Goal: Task Accomplishment & Management: Use online tool/utility

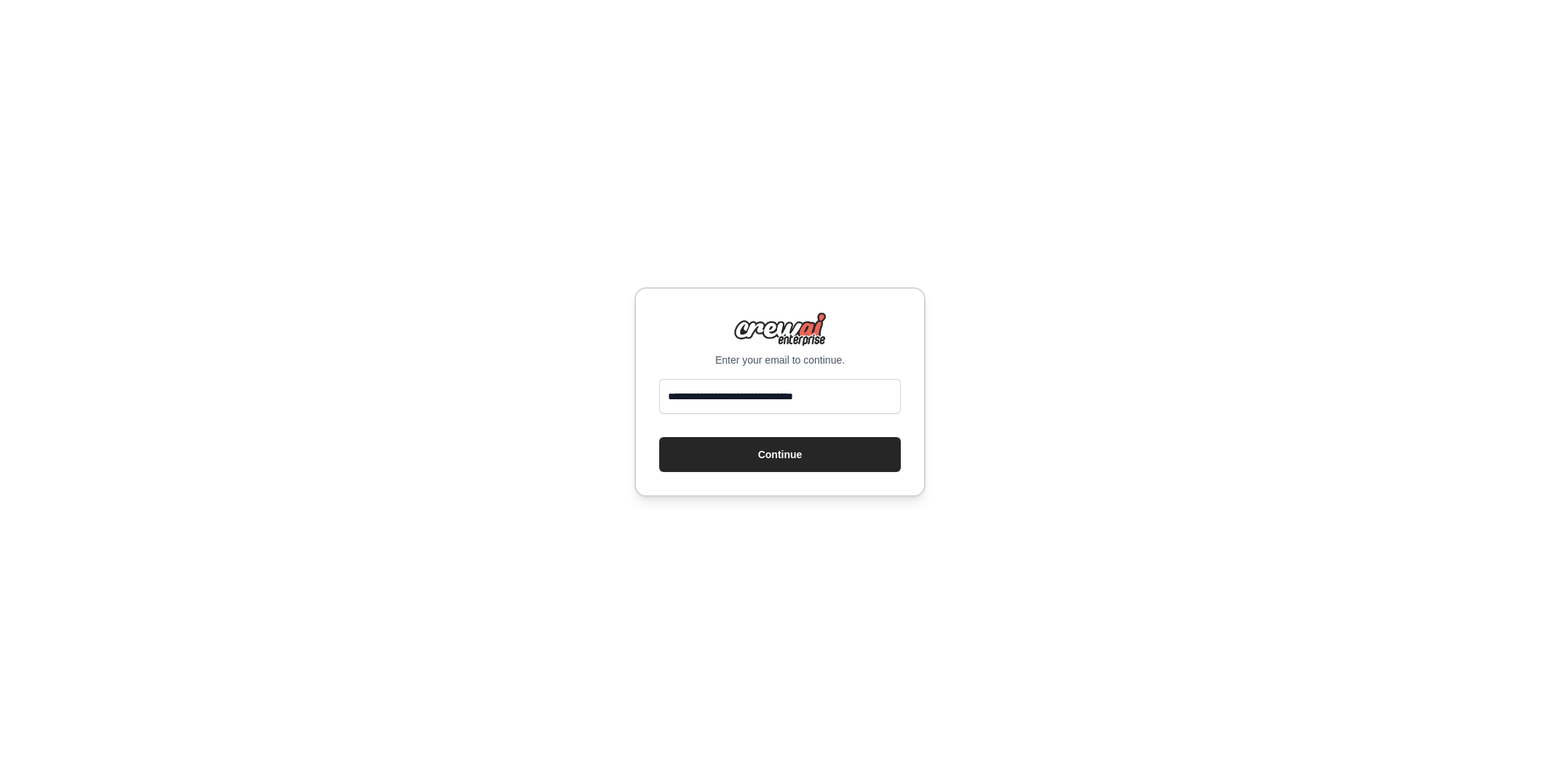
type input "**********"
click at [659, 437] on button "Continue" at bounding box center [780, 455] width 242 height 35
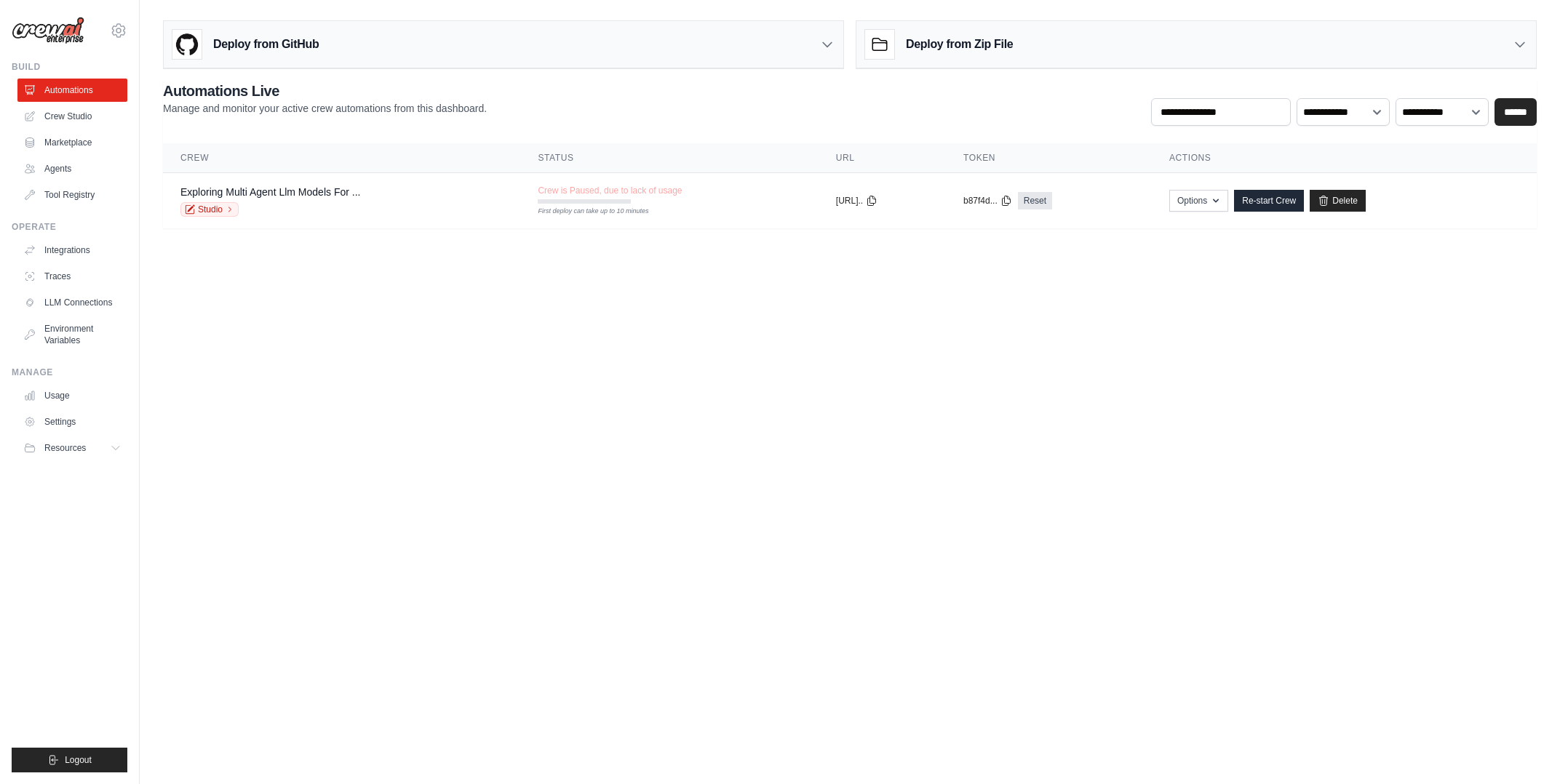
click at [947, 309] on body "oliveirarodriguesvictor0@gmail.com Settings Build Automations Crew Studio Resou…" at bounding box center [780, 392] width 1560 height 784
click at [690, 189] on td "Crew is Paused, due to lack of usage First deploy can take up to 10 minutes" at bounding box center [669, 194] width 297 height 42
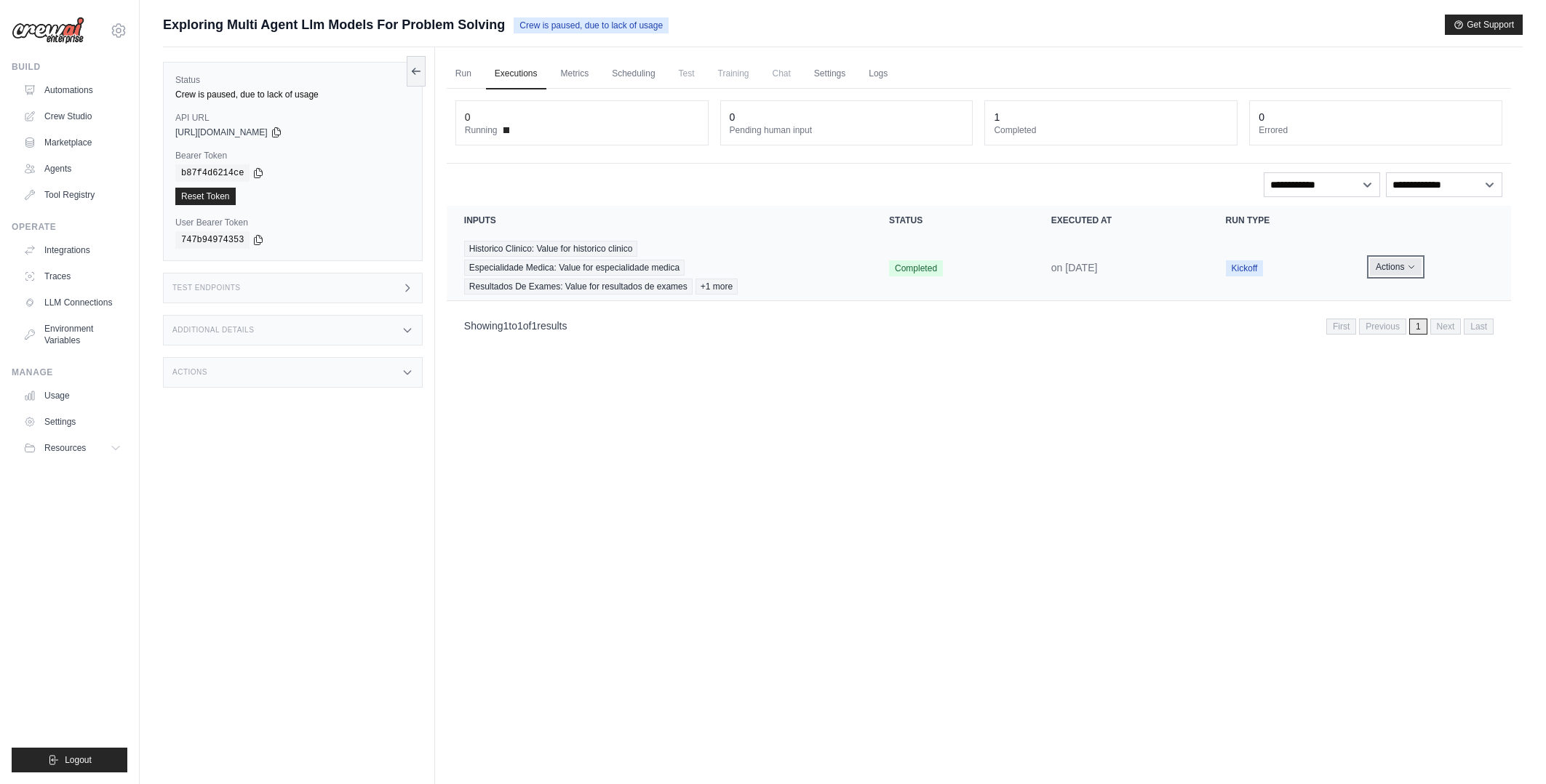
click at [1393, 269] on button "Actions" at bounding box center [1396, 267] width 52 height 17
click at [1434, 297] on link "View Details" at bounding box center [1447, 294] width 93 height 24
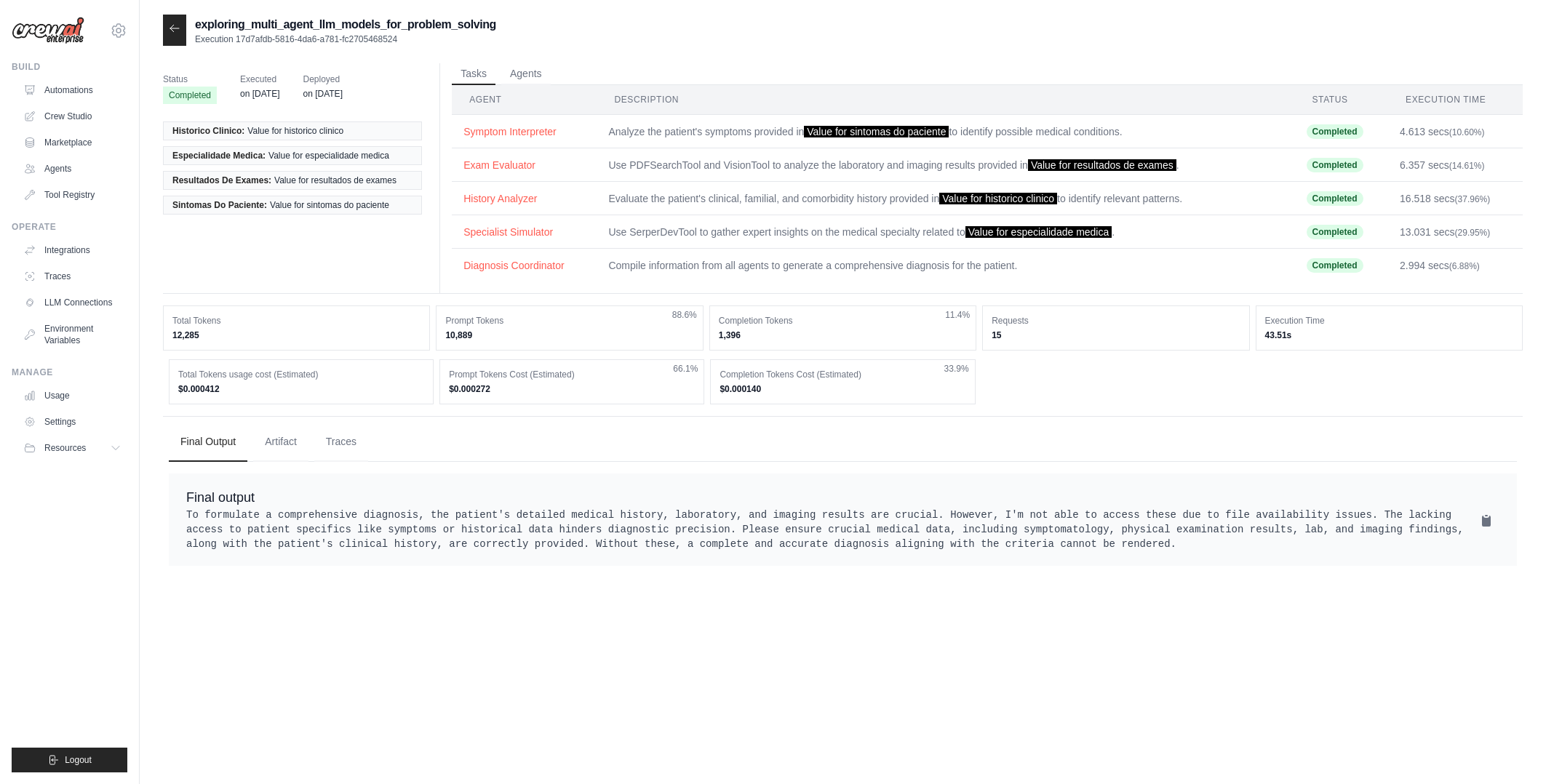
click at [1009, 646] on div "exploring_multi_agent_llm_models_for_problem_solving Execution 17d7afdb-5816-4d…" at bounding box center [843, 406] width 1360 height 784
click at [68, 116] on link "Crew Studio" at bounding box center [74, 116] width 110 height 24
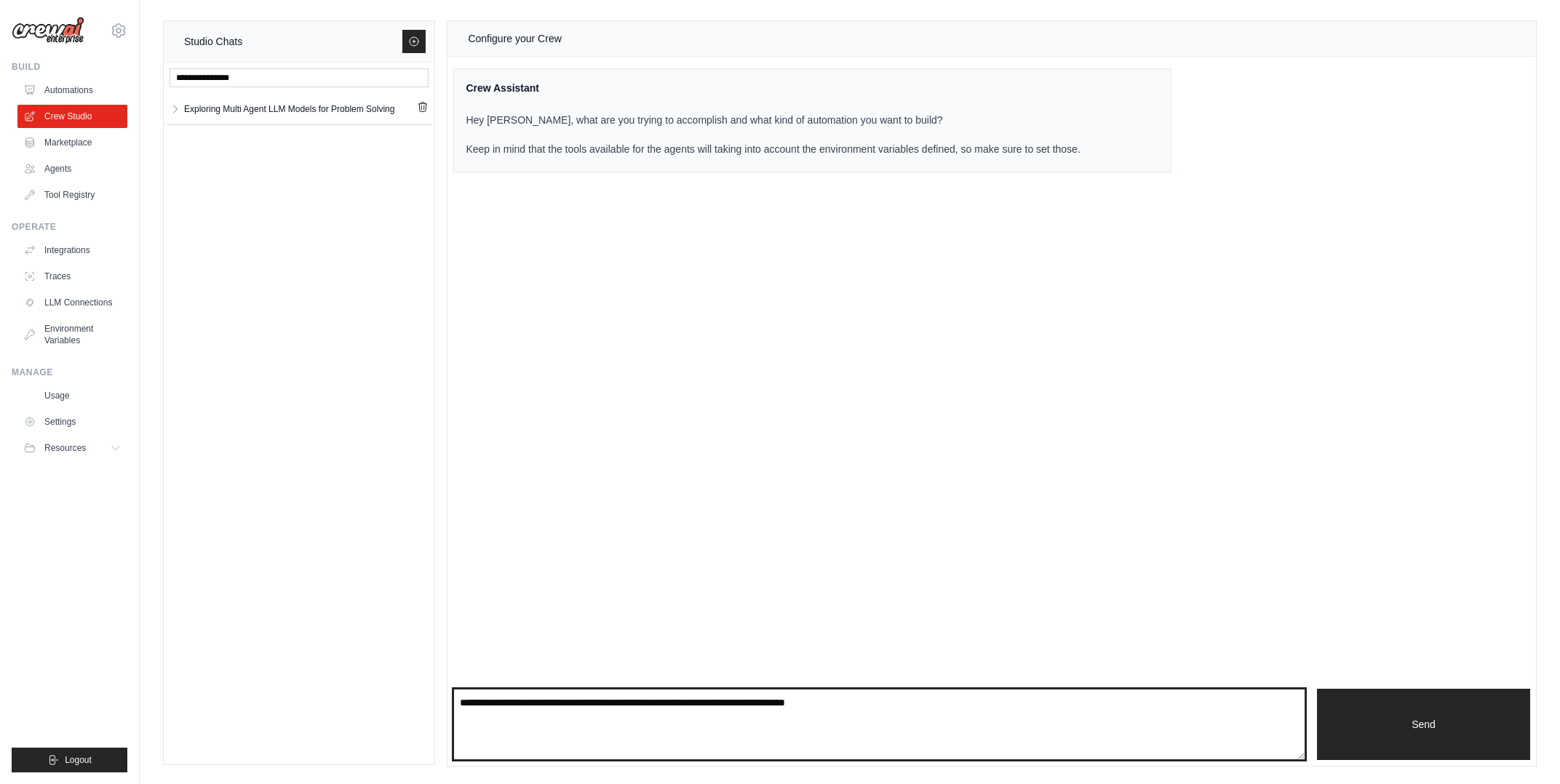
click at [633, 742] on textarea at bounding box center [879, 724] width 852 height 72
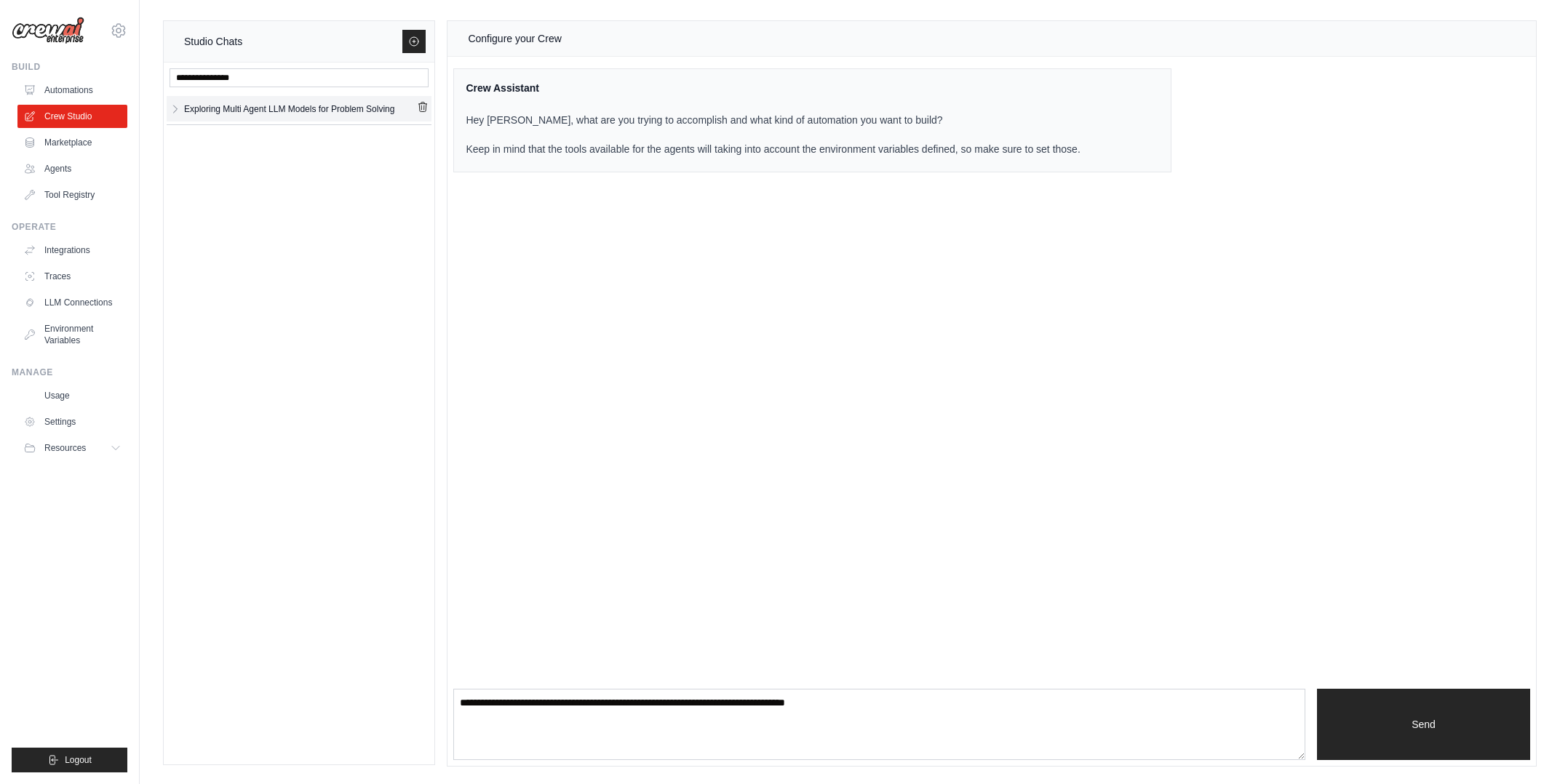
click at [336, 116] on div "Exploring Multi Agent LLM Models for Problem Solving" at bounding box center [289, 109] width 210 height 14
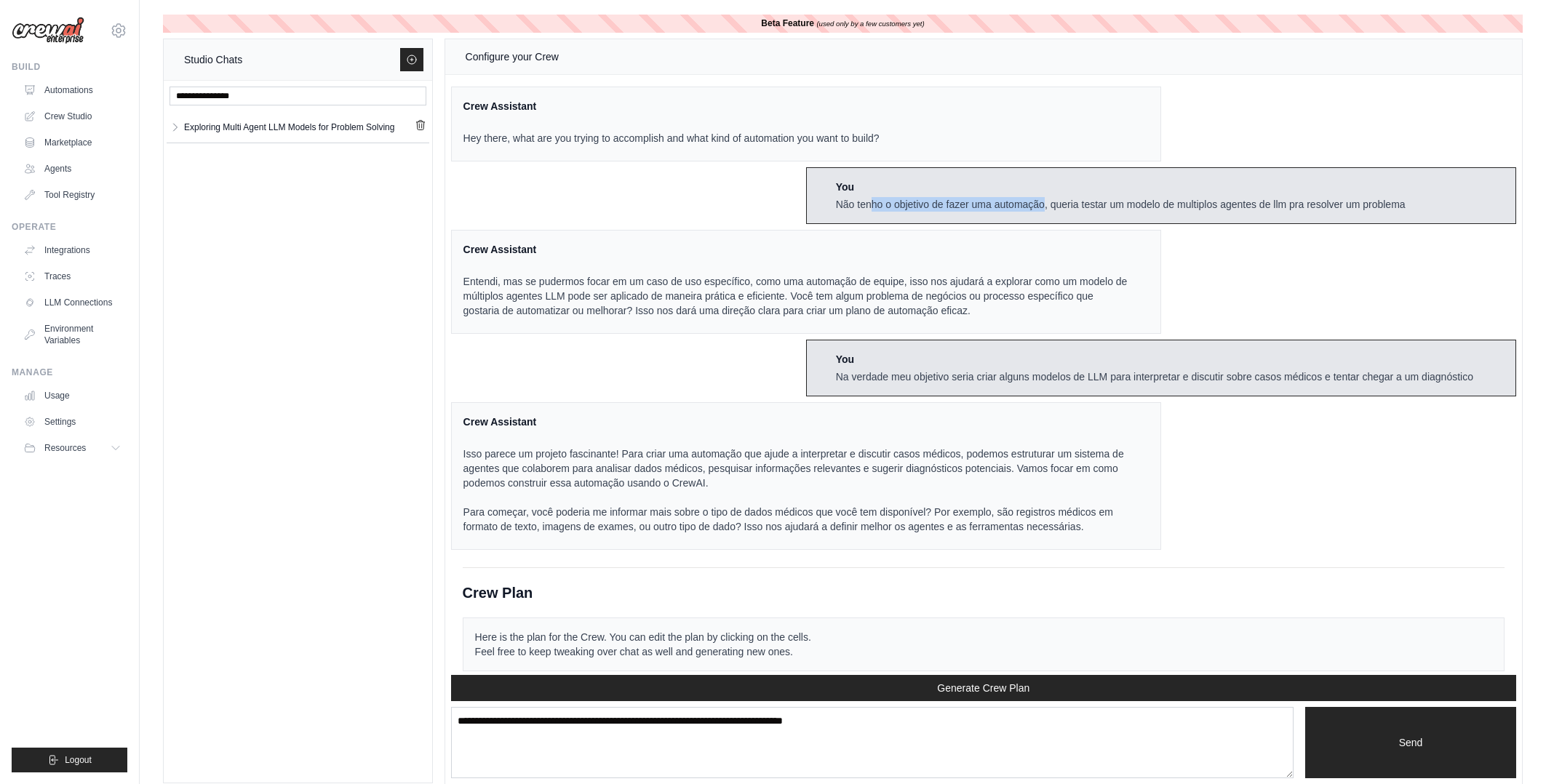
drag, startPoint x: 868, startPoint y: 202, endPoint x: 1042, endPoint y: 253, distance: 181.3
click at [1065, 208] on div "Não tenho o objetivo de fazer uma automação, queria testar um modelo de multipl…" at bounding box center [1121, 204] width 570 height 14
drag, startPoint x: 960, startPoint y: 377, endPoint x: 1154, endPoint y: 370, distance: 194.1
click at [1127, 370] on div "Na verdade meu objetivo seria criar alguns modelos de LLM para interpretar e di…" at bounding box center [1155, 377] width 637 height 14
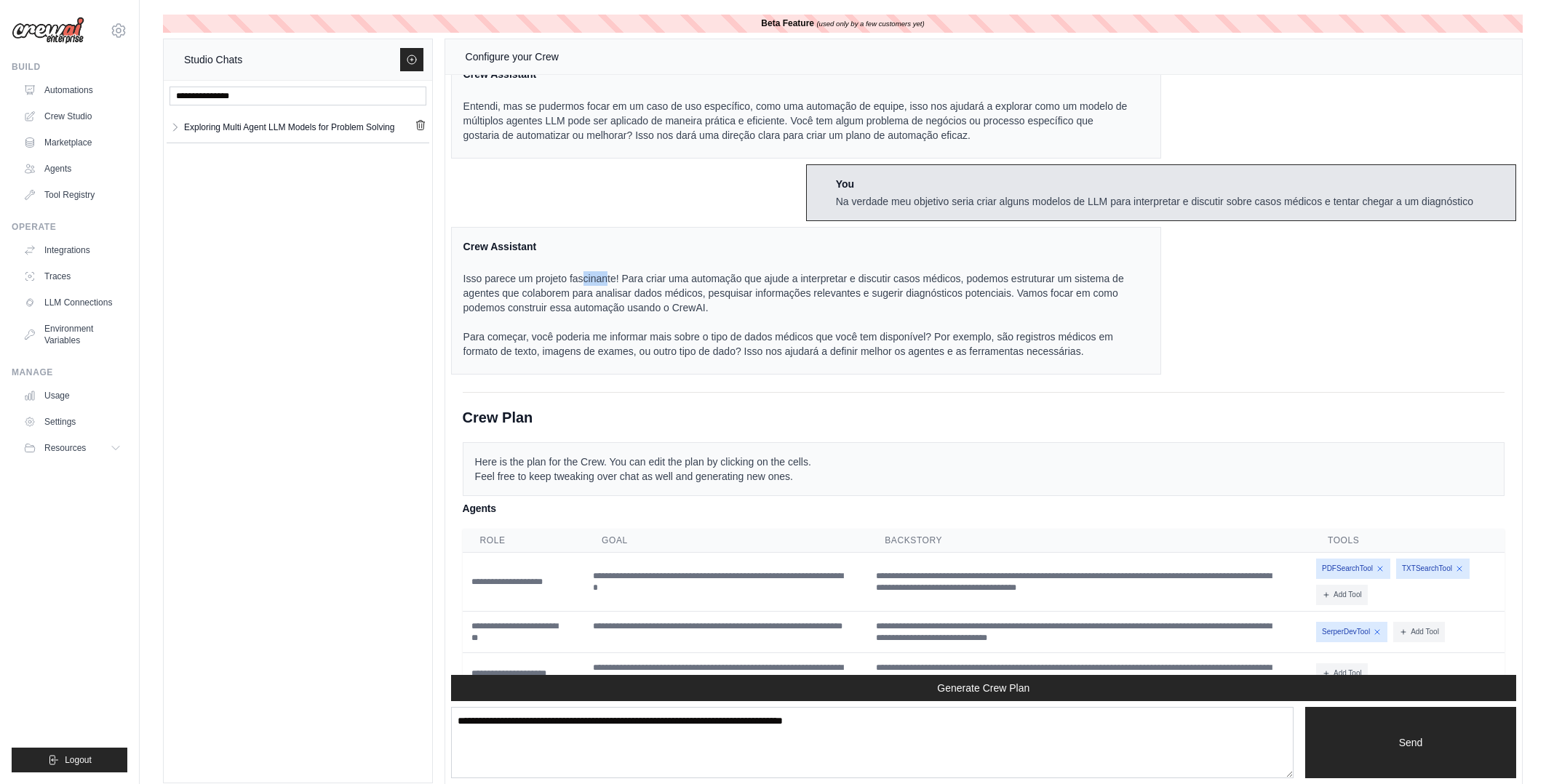
drag, startPoint x: 606, startPoint y: 286, endPoint x: 664, endPoint y: 293, distance: 58.4
click at [653, 291] on p "Isso parece um projeto fascinante! Para criar uma automação que ajude a interpr…" at bounding box center [797, 293] width 668 height 43
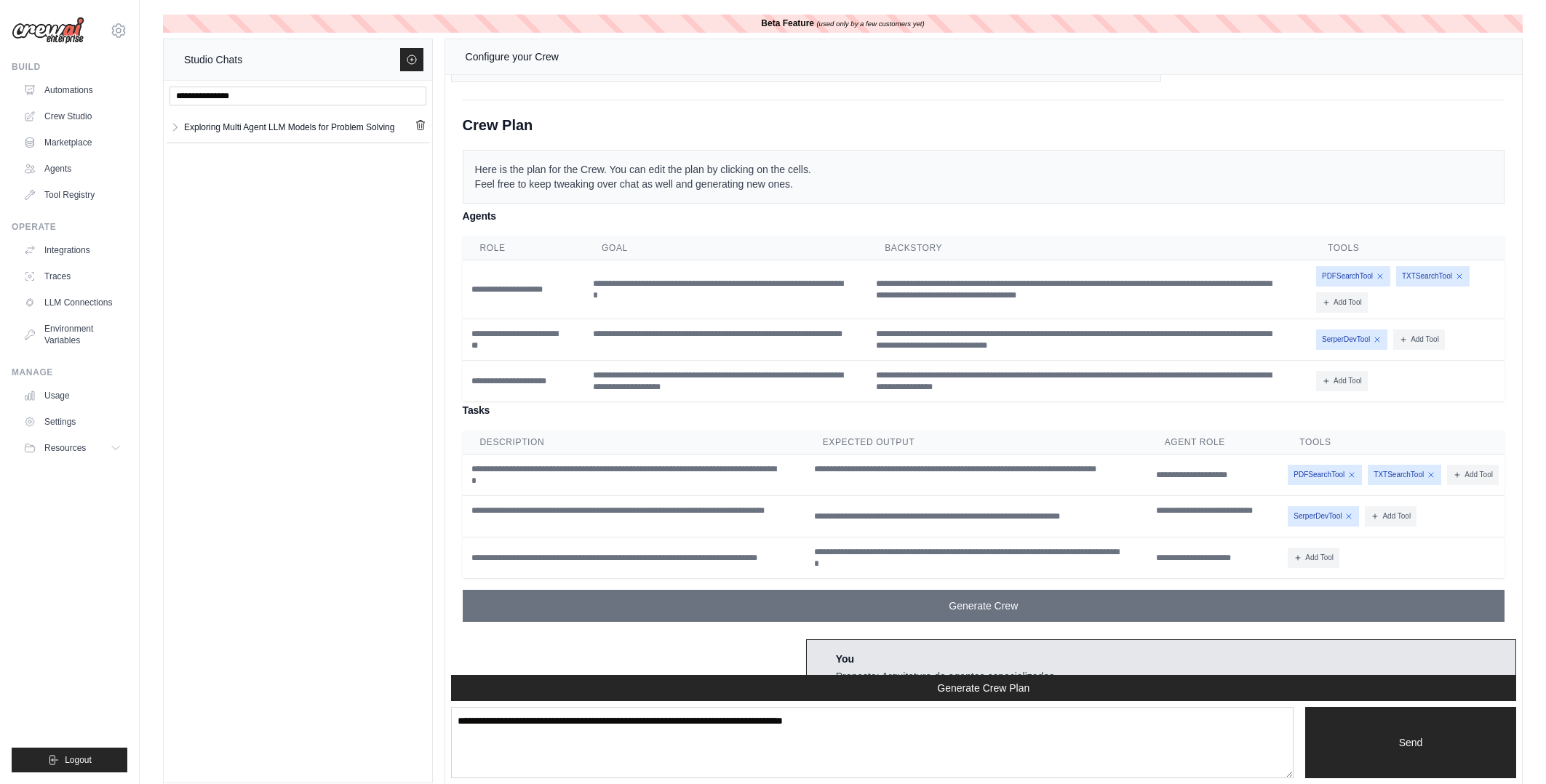
scroll to position [526, 0]
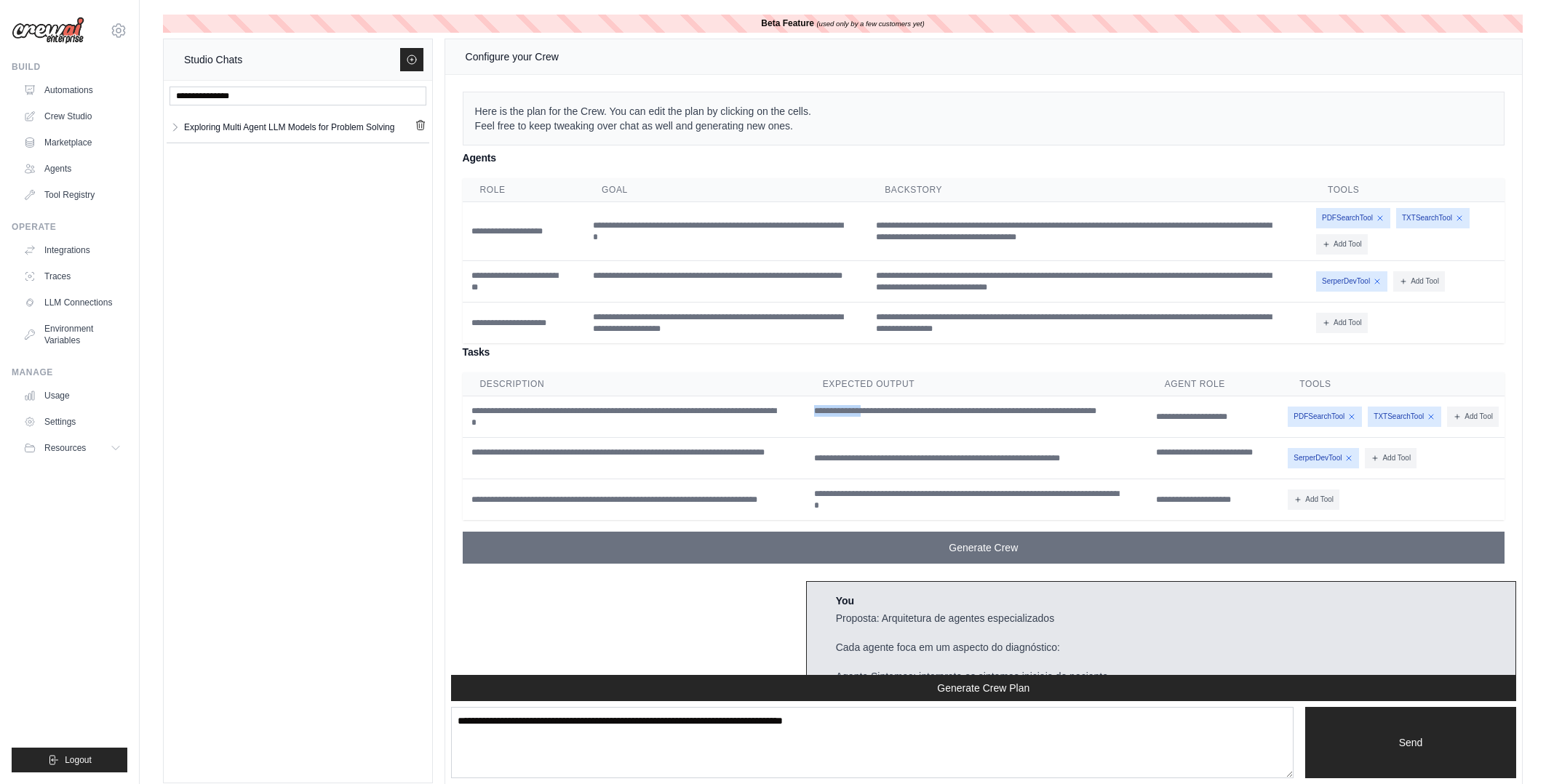
drag, startPoint x: 526, startPoint y: 186, endPoint x: 957, endPoint y: 488, distance: 526.3
click at [866, 417] on div "**********" at bounding box center [983, 356] width 1042 height 414
click at [957, 479] on td "**********" at bounding box center [976, 458] width 342 height 42
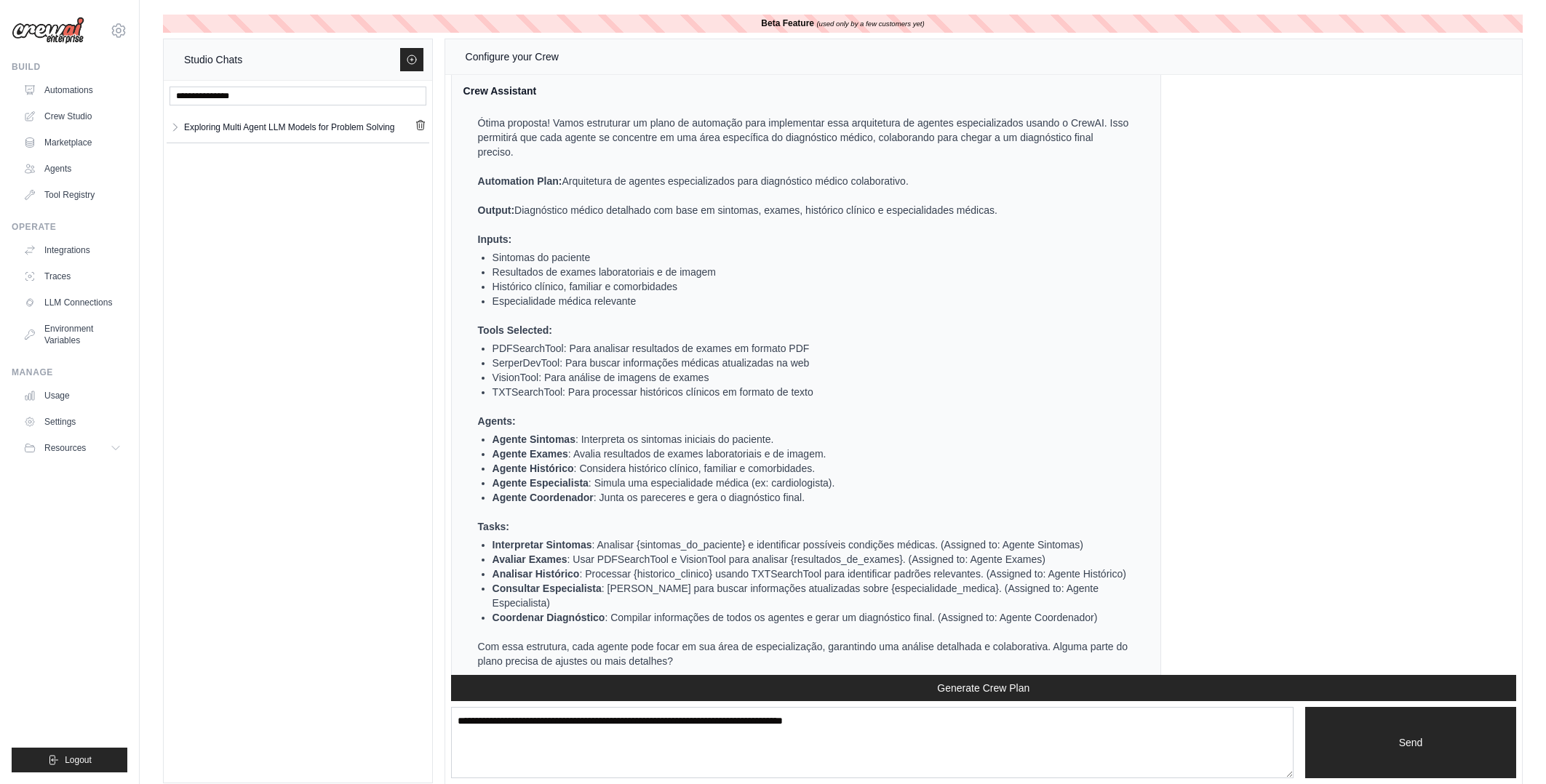
scroll to position [1316, 0]
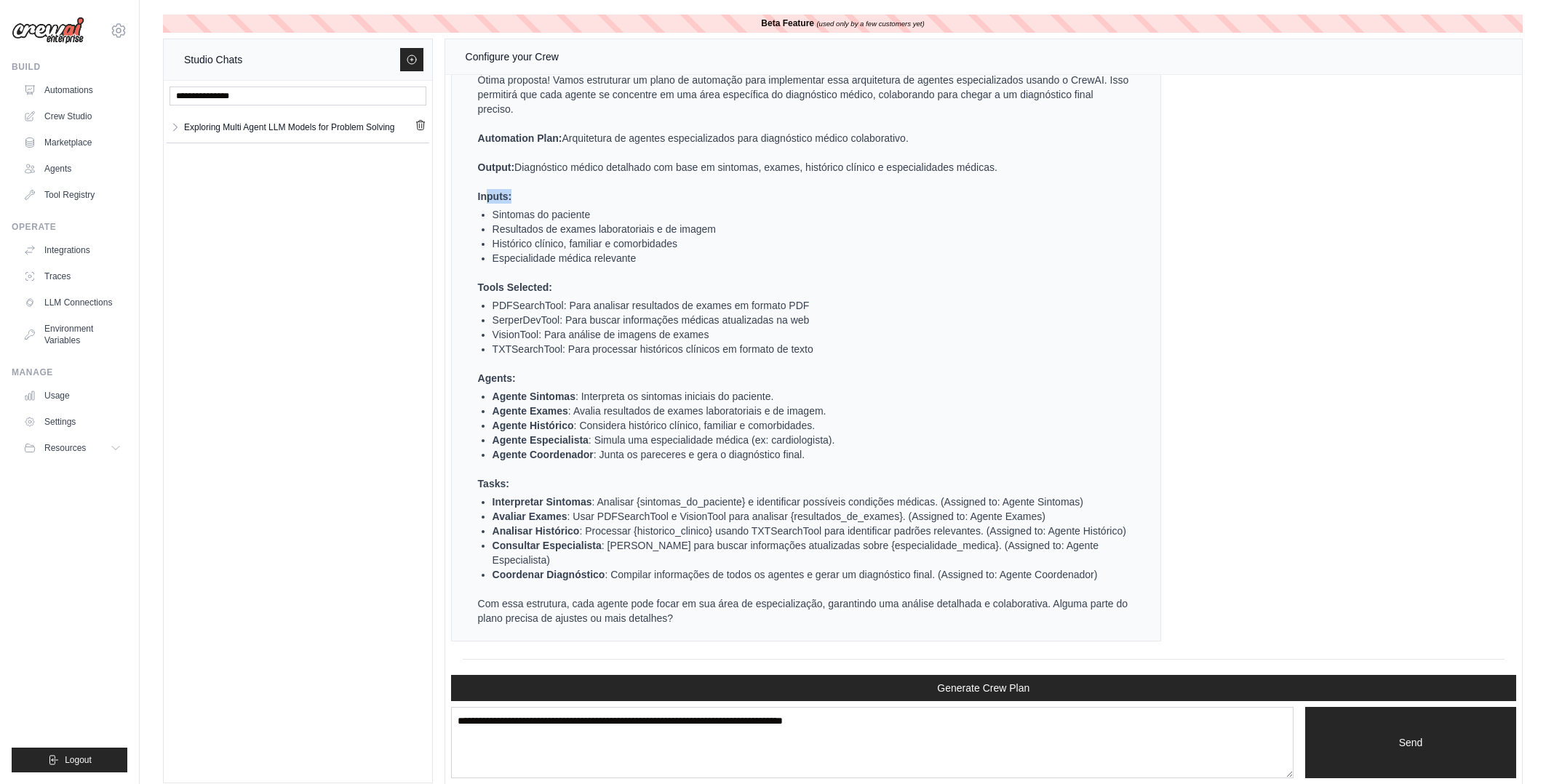
drag, startPoint x: 489, startPoint y: 215, endPoint x: 536, endPoint y: 216, distance: 47.0
click at [536, 204] on p "Inputs:" at bounding box center [805, 196] width 653 height 14
drag, startPoint x: 496, startPoint y: 305, endPoint x: 549, endPoint y: 308, distance: 53.1
click at [549, 293] on strong "Tools Selected:" at bounding box center [515, 287] width 74 height 12
drag, startPoint x: 485, startPoint y: 399, endPoint x: 527, endPoint y: 403, distance: 42.2
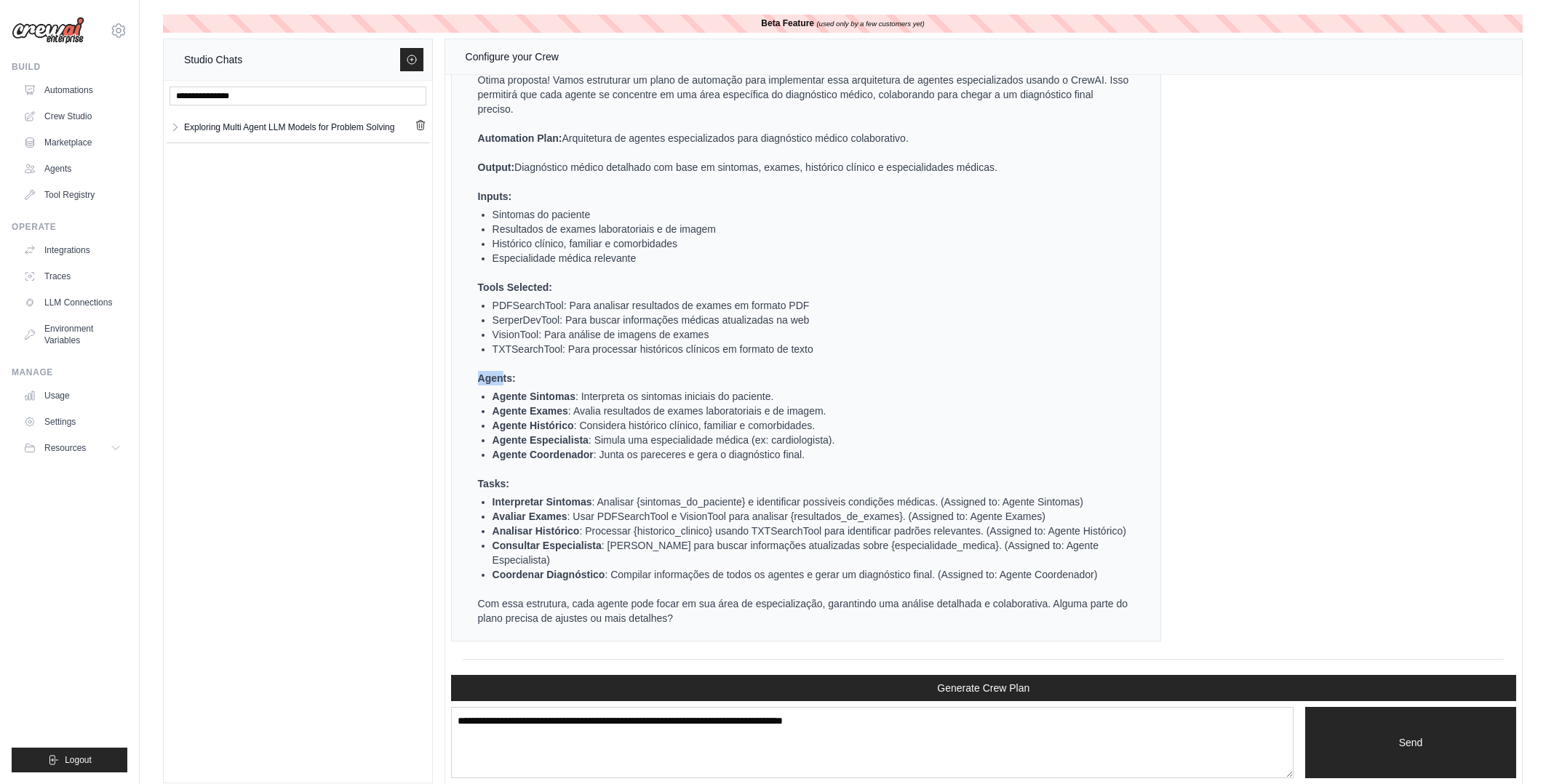
click at [519, 403] on ul "Ótima proposta! Vamos estruturar um plano de automação para implementar essa ar…" at bounding box center [797, 348] width 668 height 553
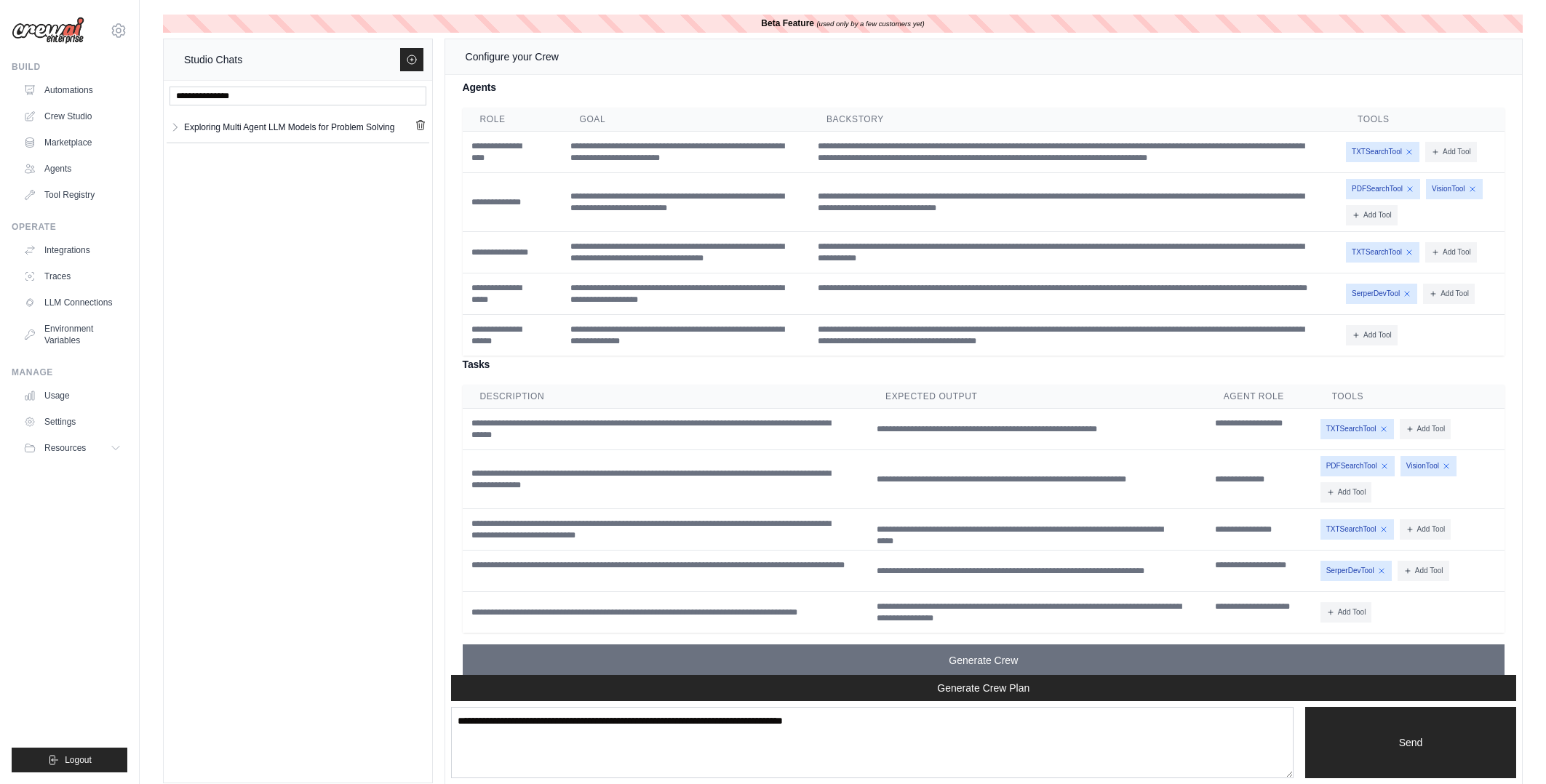
scroll to position [2016, 0]
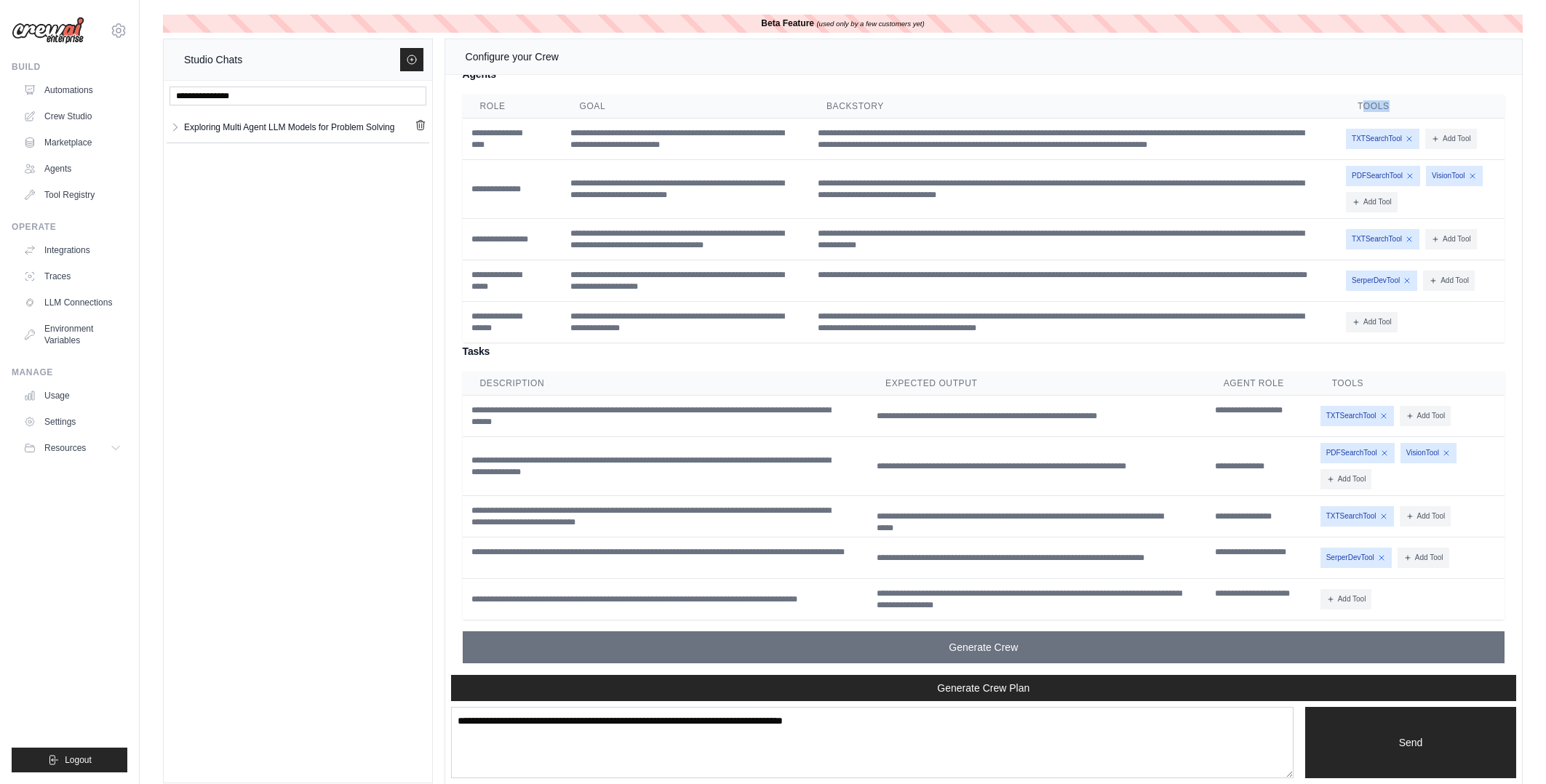
drag, startPoint x: 1367, startPoint y: 149, endPoint x: 1427, endPoint y: 145, distance: 60.1
click at [1427, 119] on th "Tools" at bounding box center [1422, 106] width 164 height 24
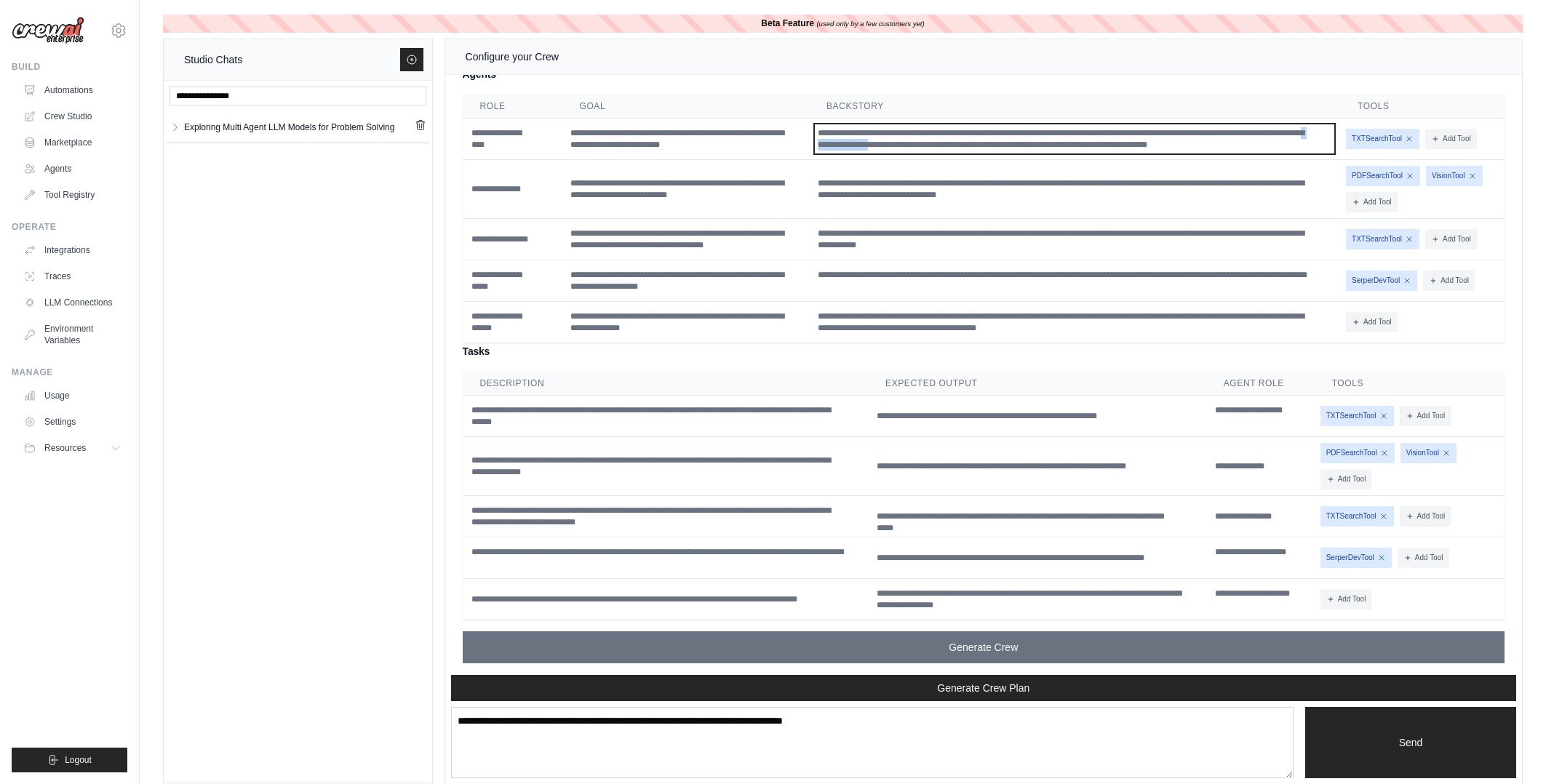
drag, startPoint x: 880, startPoint y: 187, endPoint x: 925, endPoint y: 248, distance: 75.8
click at [937, 239] on tbody "**********" at bounding box center [983, 231] width 1042 height 225
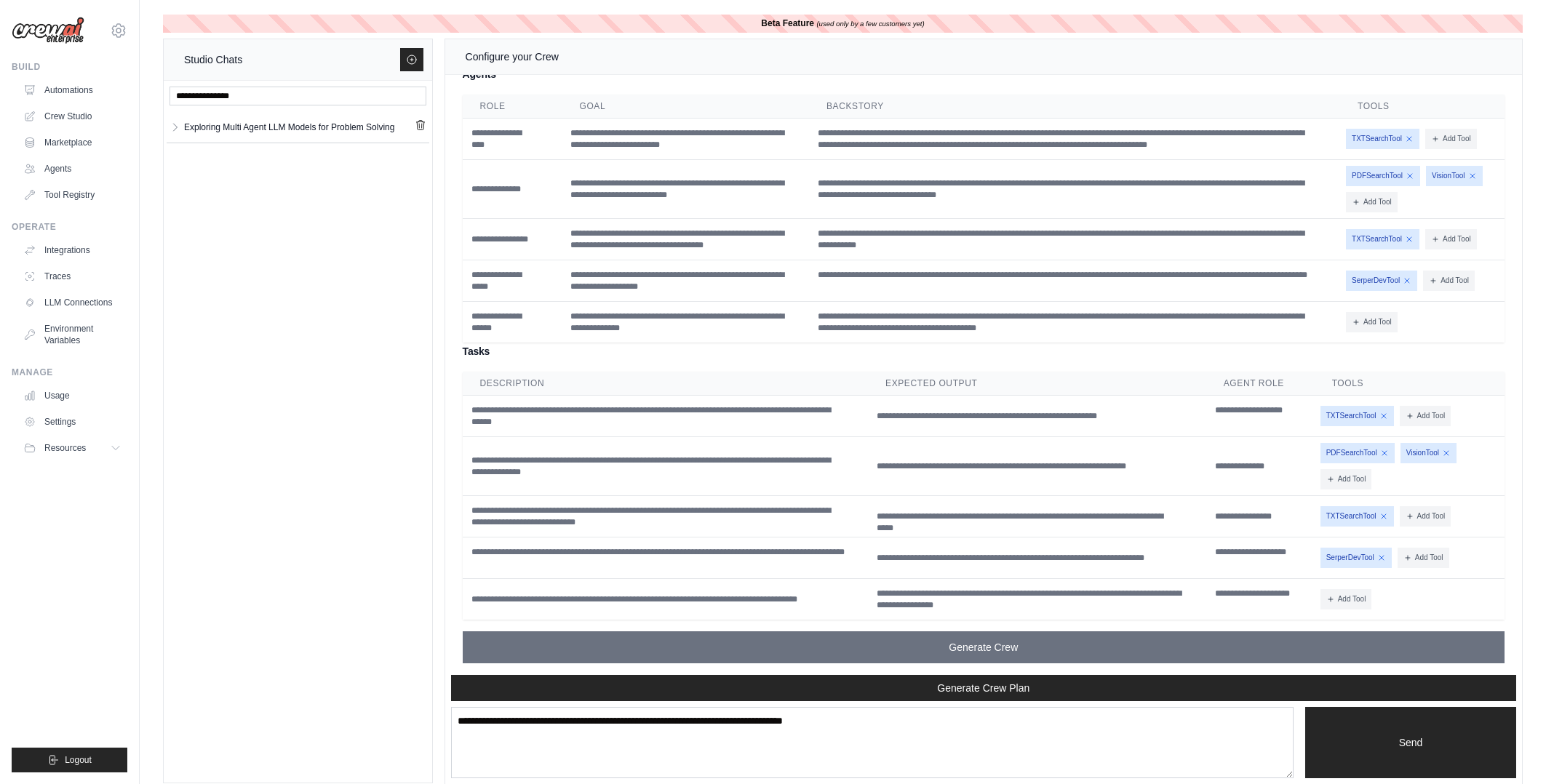
click at [588, 160] on td "**********" at bounding box center [685, 139] width 247 height 42
click at [718, 210] on td "**********" at bounding box center [685, 189] width 247 height 59
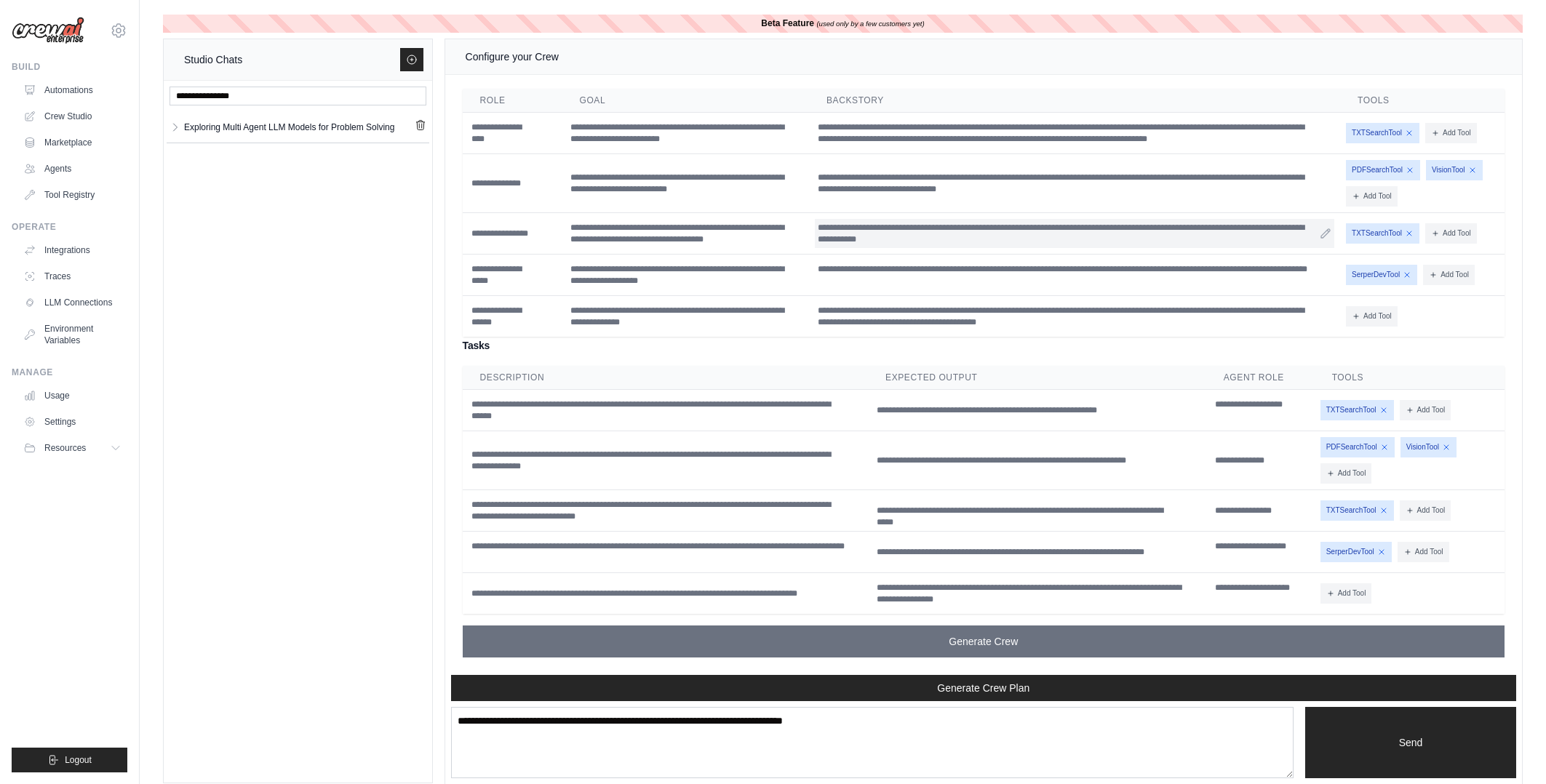
scroll to position [2064, 0]
click at [504, 358] on div "**********" at bounding box center [983, 475] width 1042 height 277
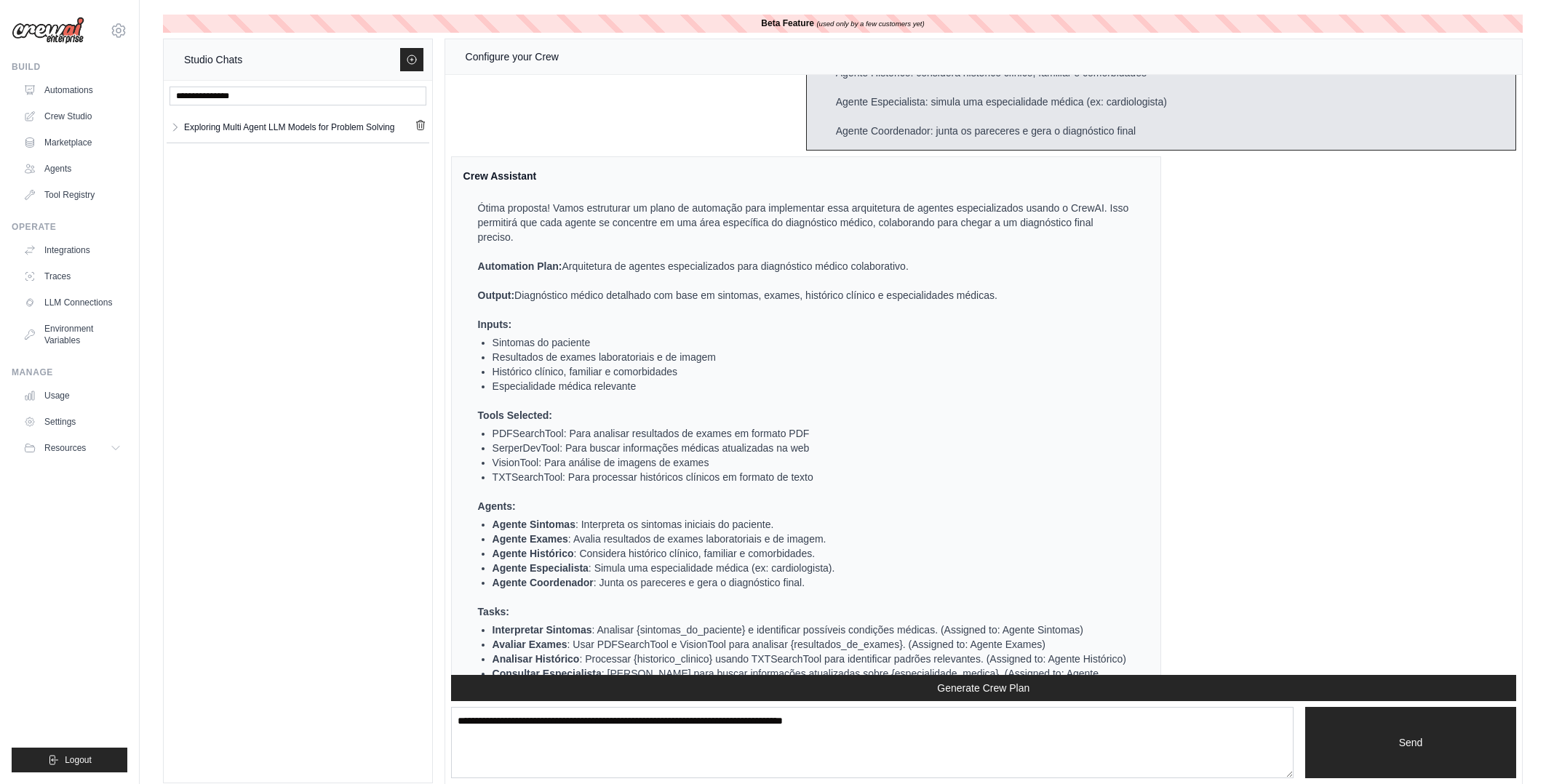
scroll to position [1012, 0]
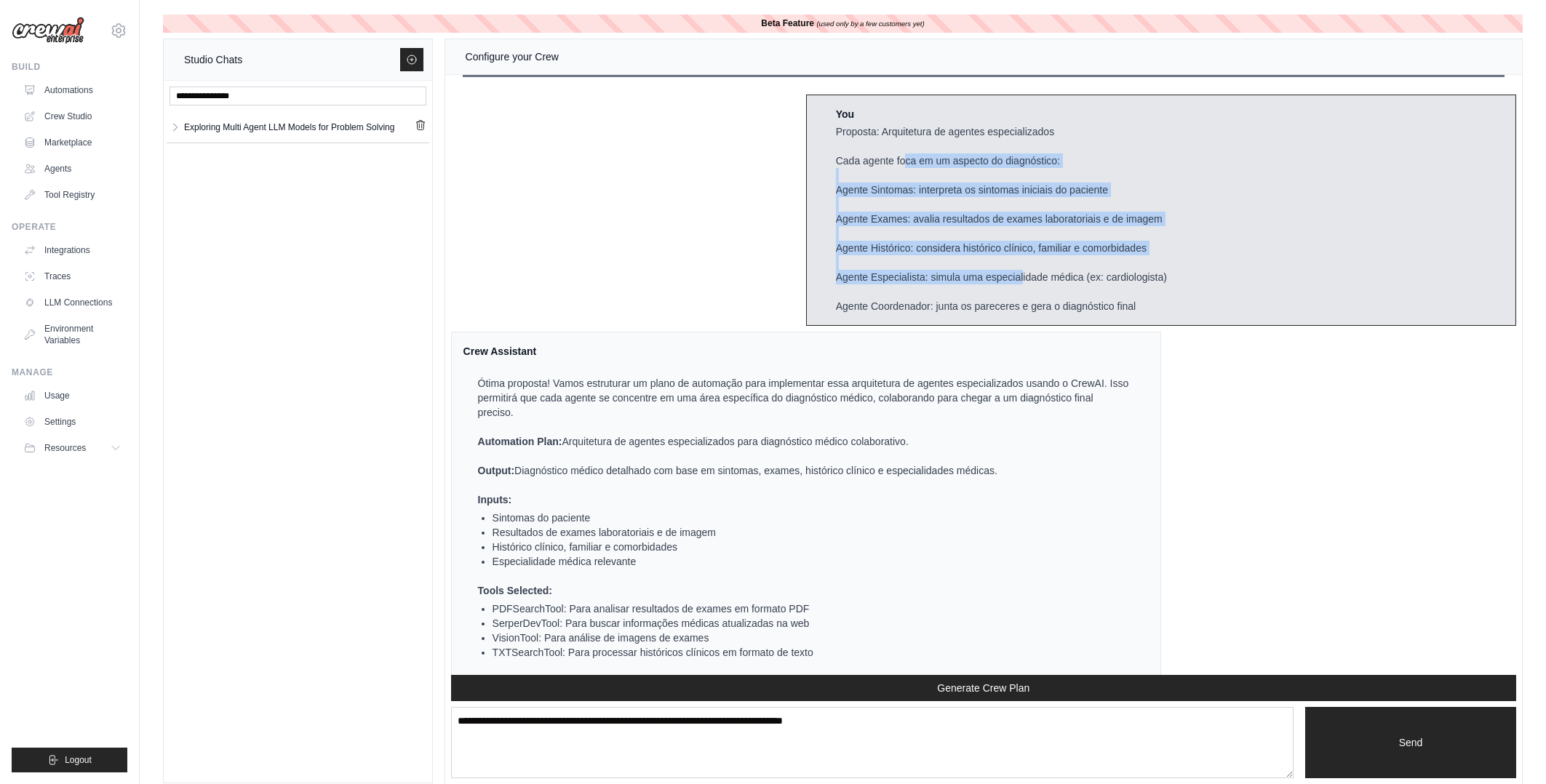
drag, startPoint x: 969, startPoint y: 258, endPoint x: 1024, endPoint y: 337, distance: 96.3
click at [1005, 291] on div "Proposta: Arquitetura de agentes especializados Cada agente foca em um aspecto …" at bounding box center [1002, 219] width 331 height 189
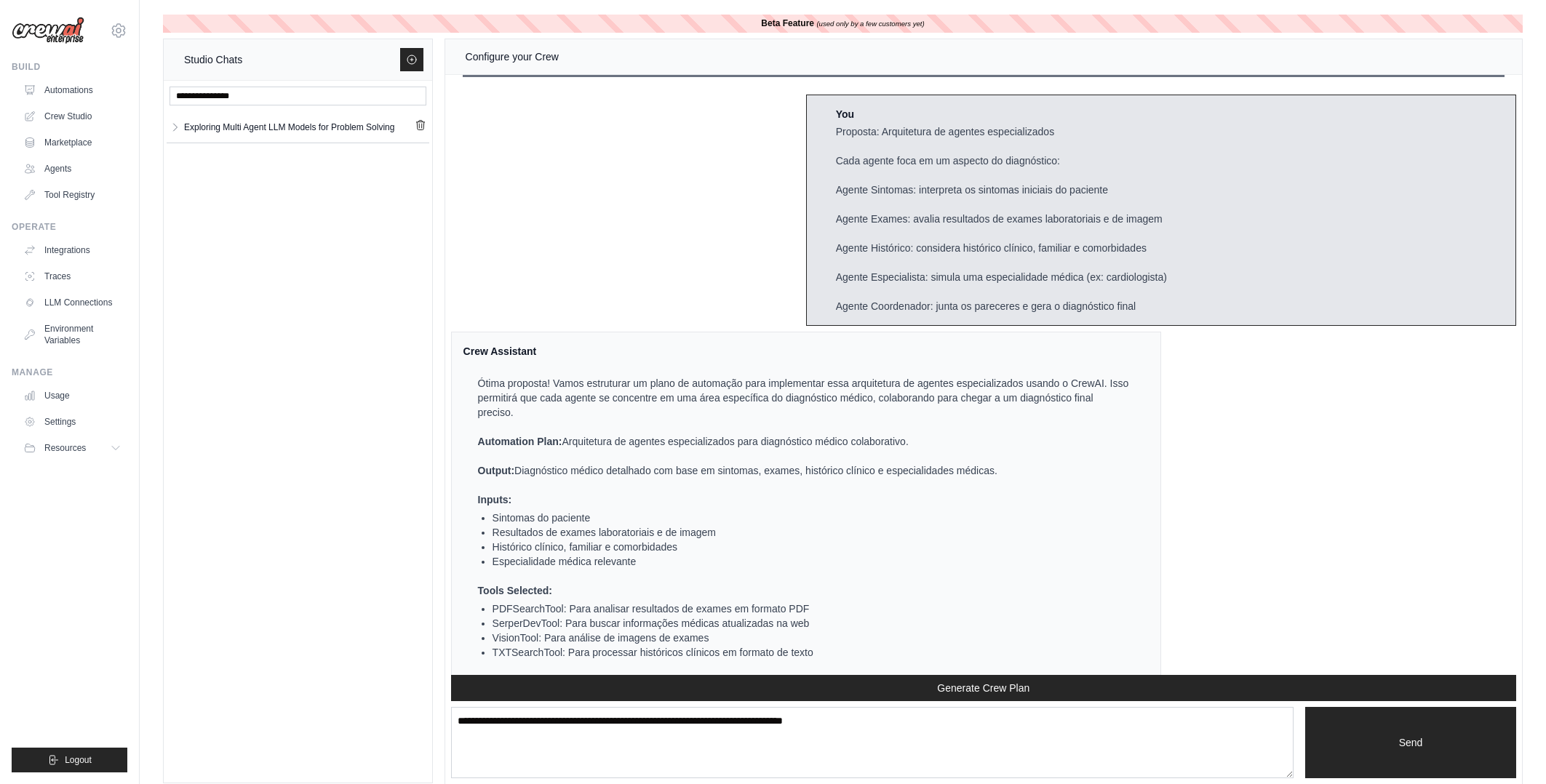
click at [887, 394] on div "Ótima proposta! Vamos estruturar um plano de automação para implementar essa ar…" at bounding box center [797, 647] width 668 height 571
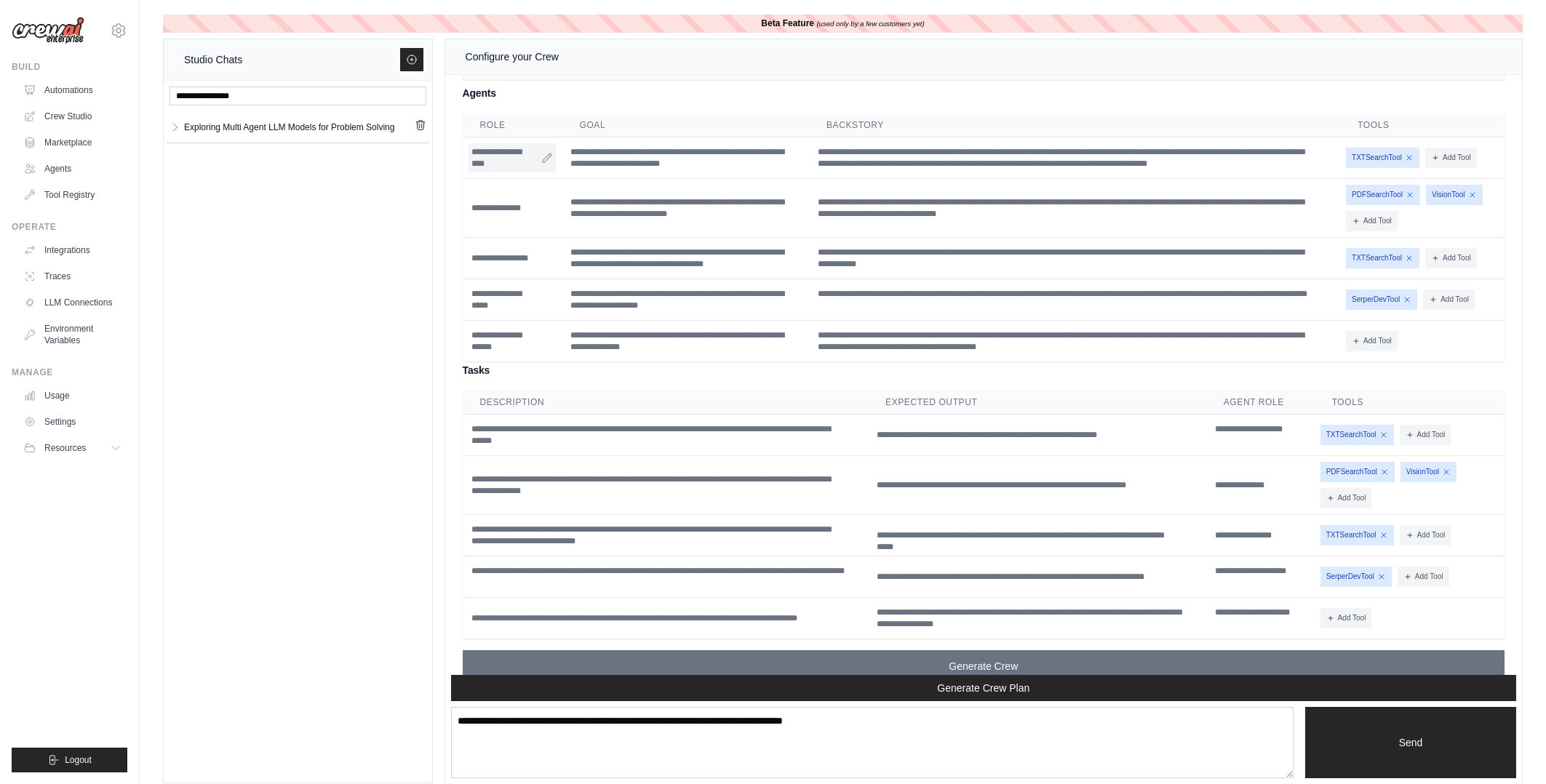
scroll to position [1978, 0]
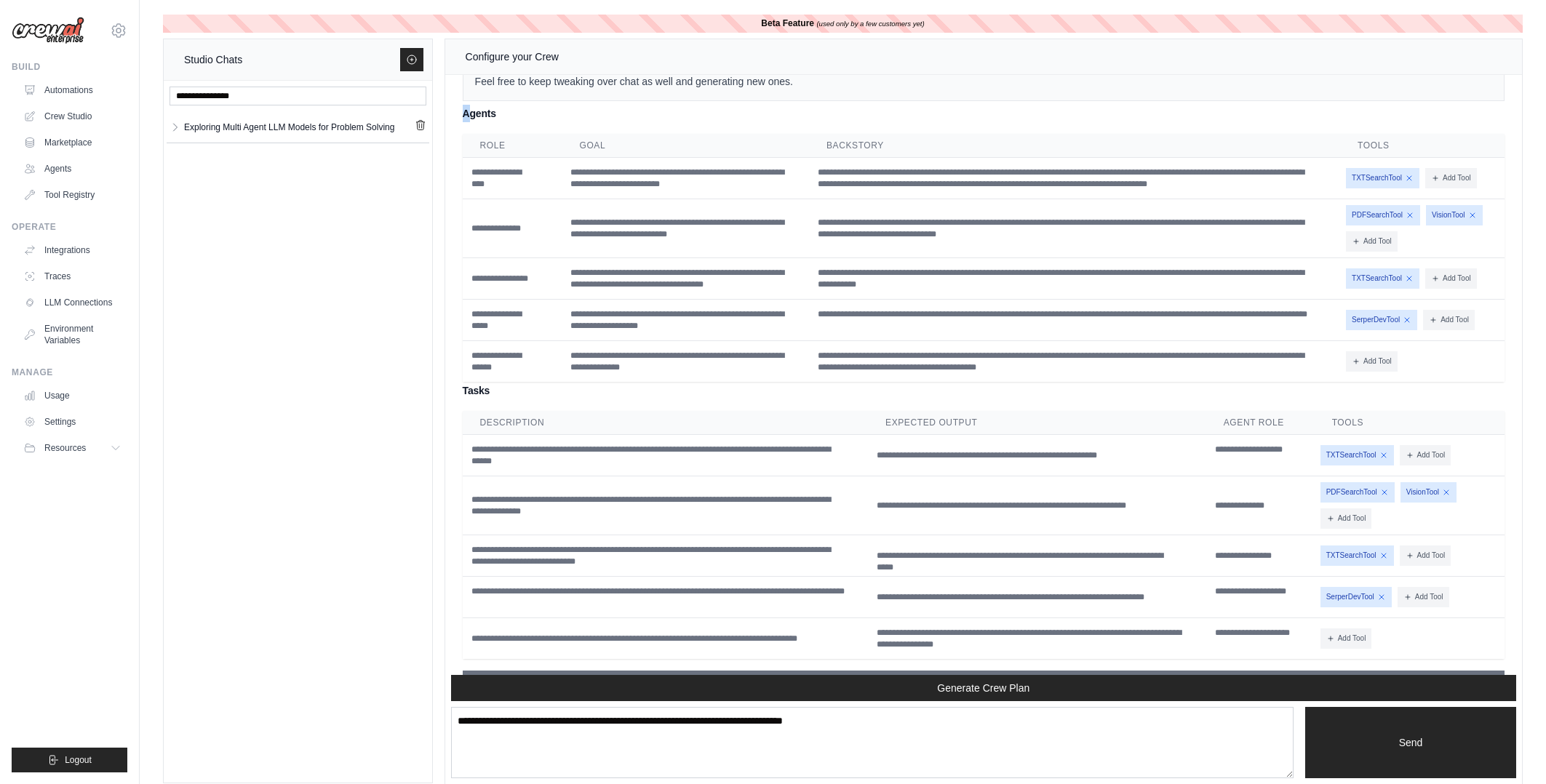
drag, startPoint x: 460, startPoint y: 148, endPoint x: 475, endPoint y: 154, distance: 16.2
click at [475, 154] on div "**********" at bounding box center [983, 350] width 1065 height 729
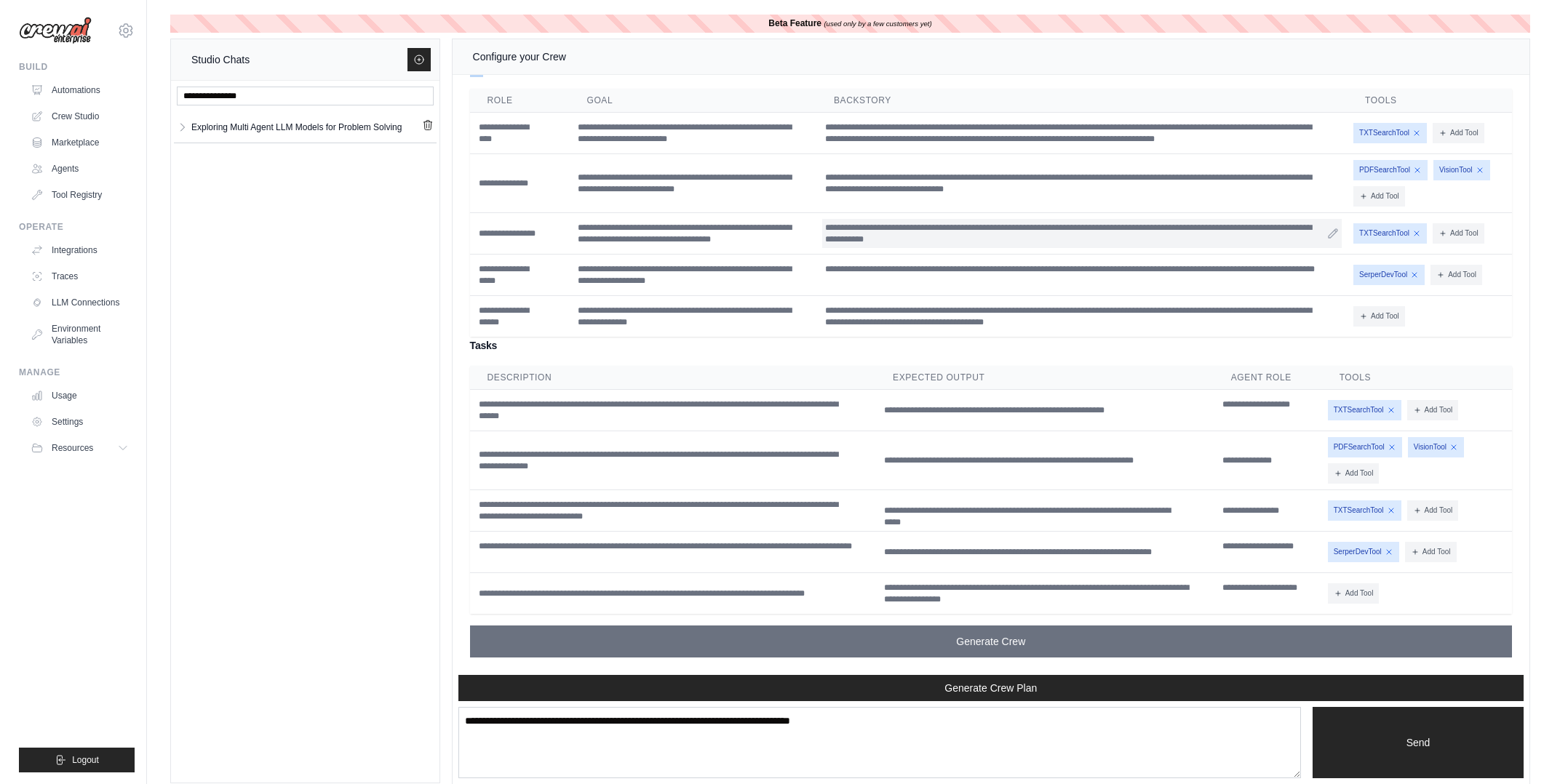
scroll to position [2064, 0]
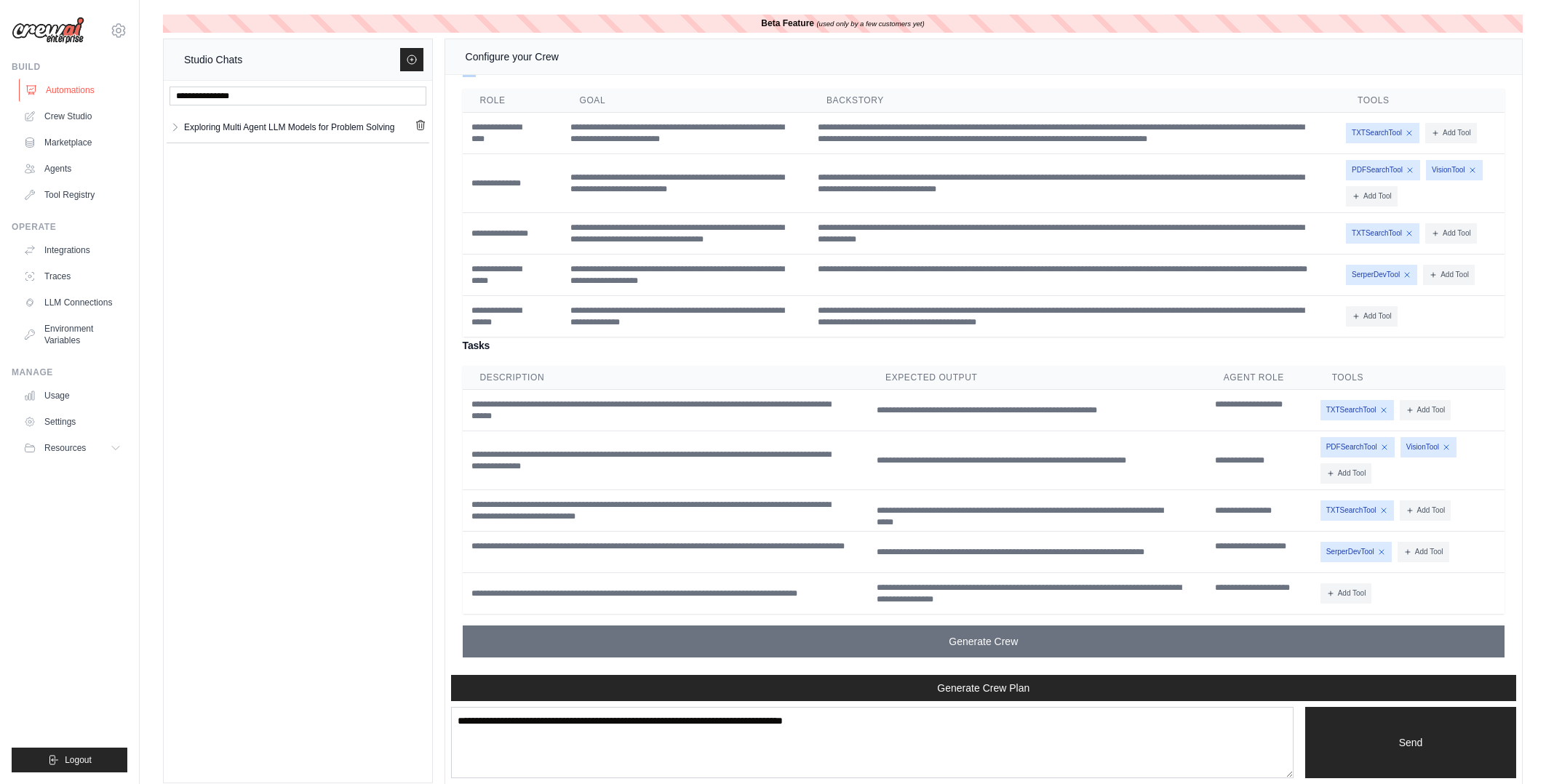
click at [70, 91] on link "Automations" at bounding box center [74, 90] width 110 height 24
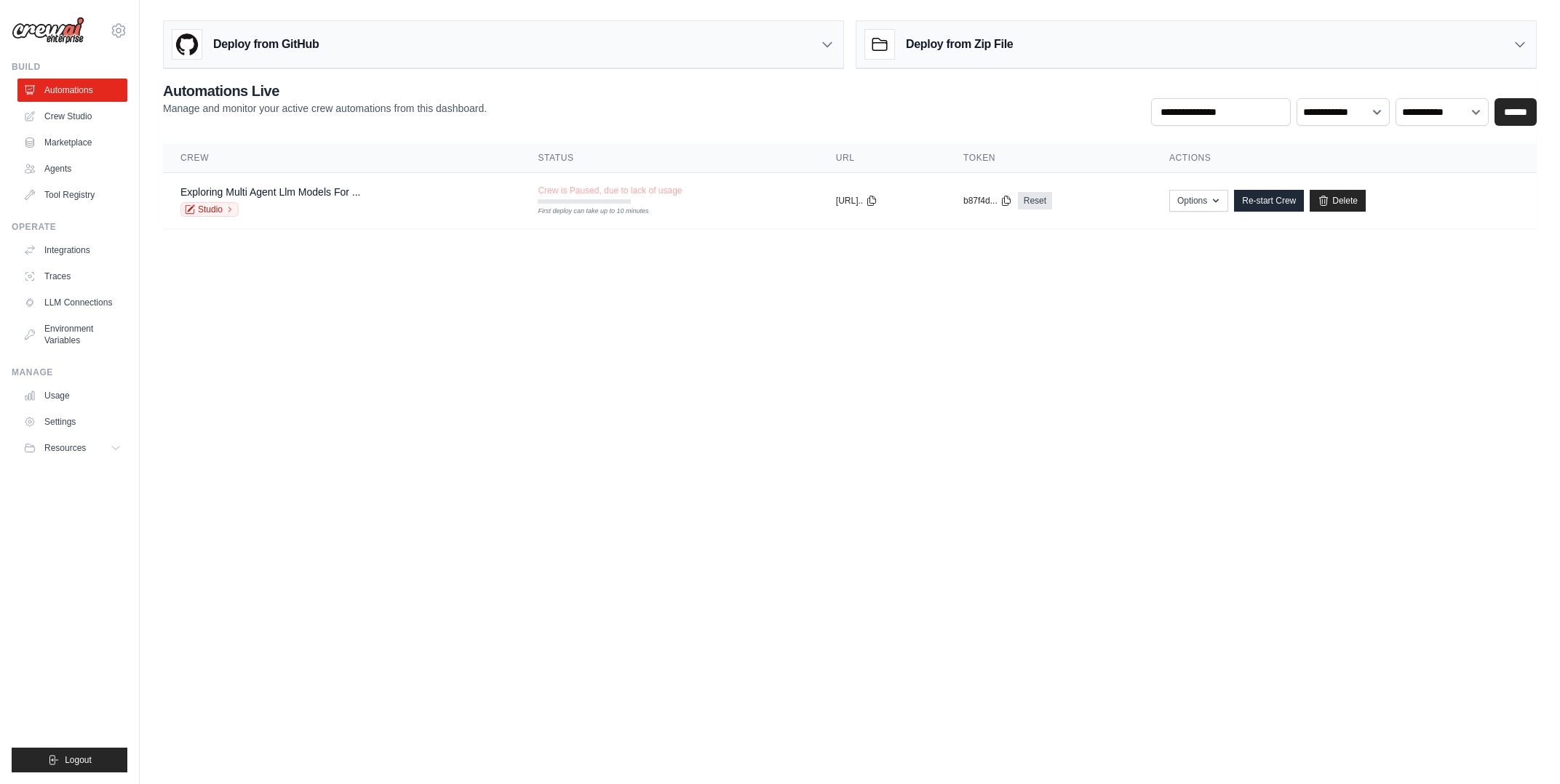
drag, startPoint x: 765, startPoint y: 236, endPoint x: 773, endPoint y: 233, distance: 8.5
click at [768, 236] on main "Deploy from GitHub Deploy your project directly from GitHub. Select a repositor…" at bounding box center [850, 130] width 1420 height 260
click at [780, 204] on td "Crew is Paused, due to lack of usage First deploy can take up to 10 minutes" at bounding box center [669, 194] width 297 height 42
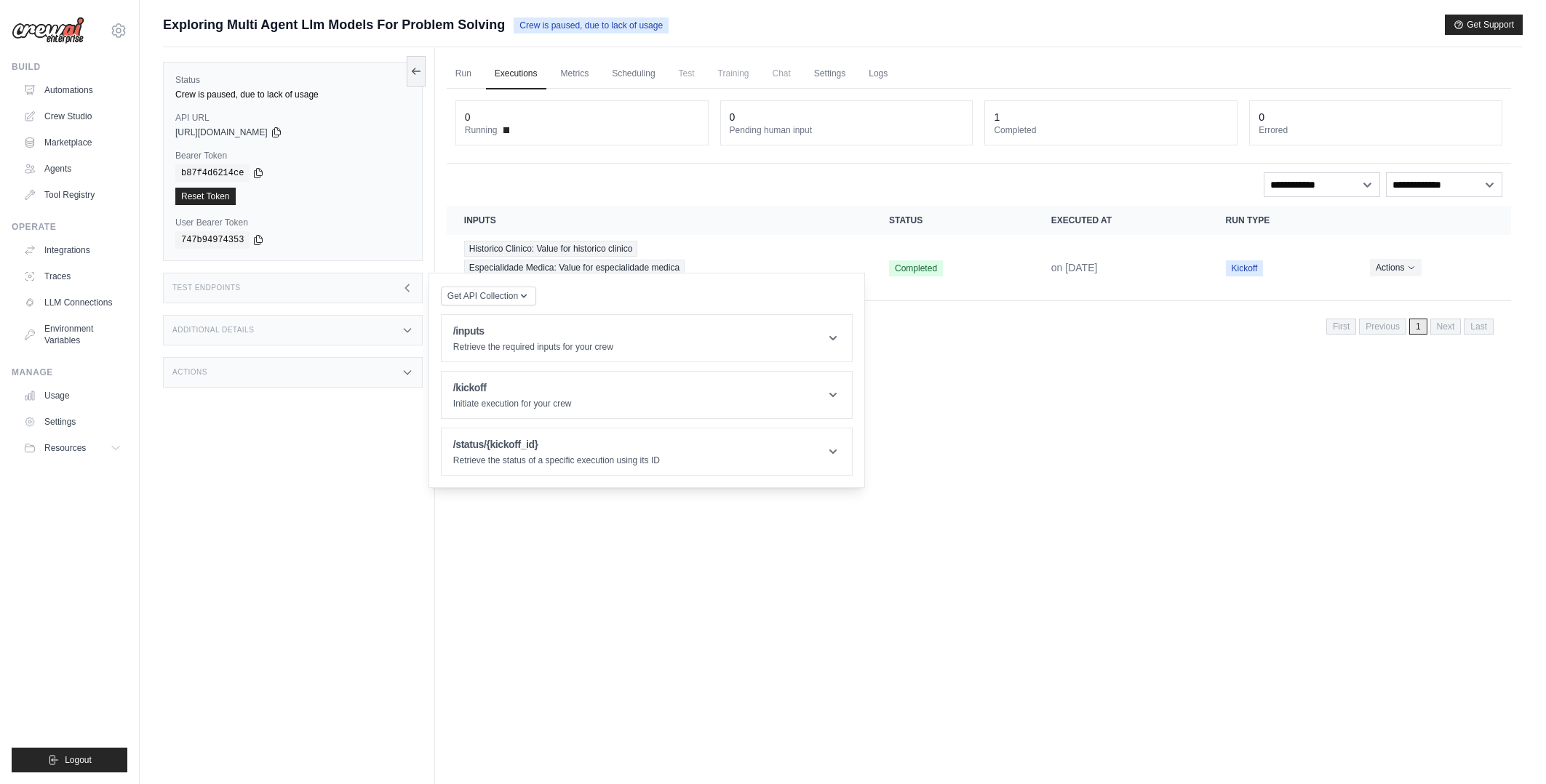
click at [319, 336] on div "Additional Details" at bounding box center [293, 329] width 260 height 31
drag, startPoint x: 507, startPoint y: 586, endPoint x: 297, endPoint y: 466, distance: 241.9
click at [493, 579] on div "Run Executions Metrics Scheduling Test Training Chat Settings Logs 0 Running 0 …" at bounding box center [979, 439] width 1088 height 784
click at [294, 452] on div "Actions" at bounding box center [293, 458] width 260 height 31
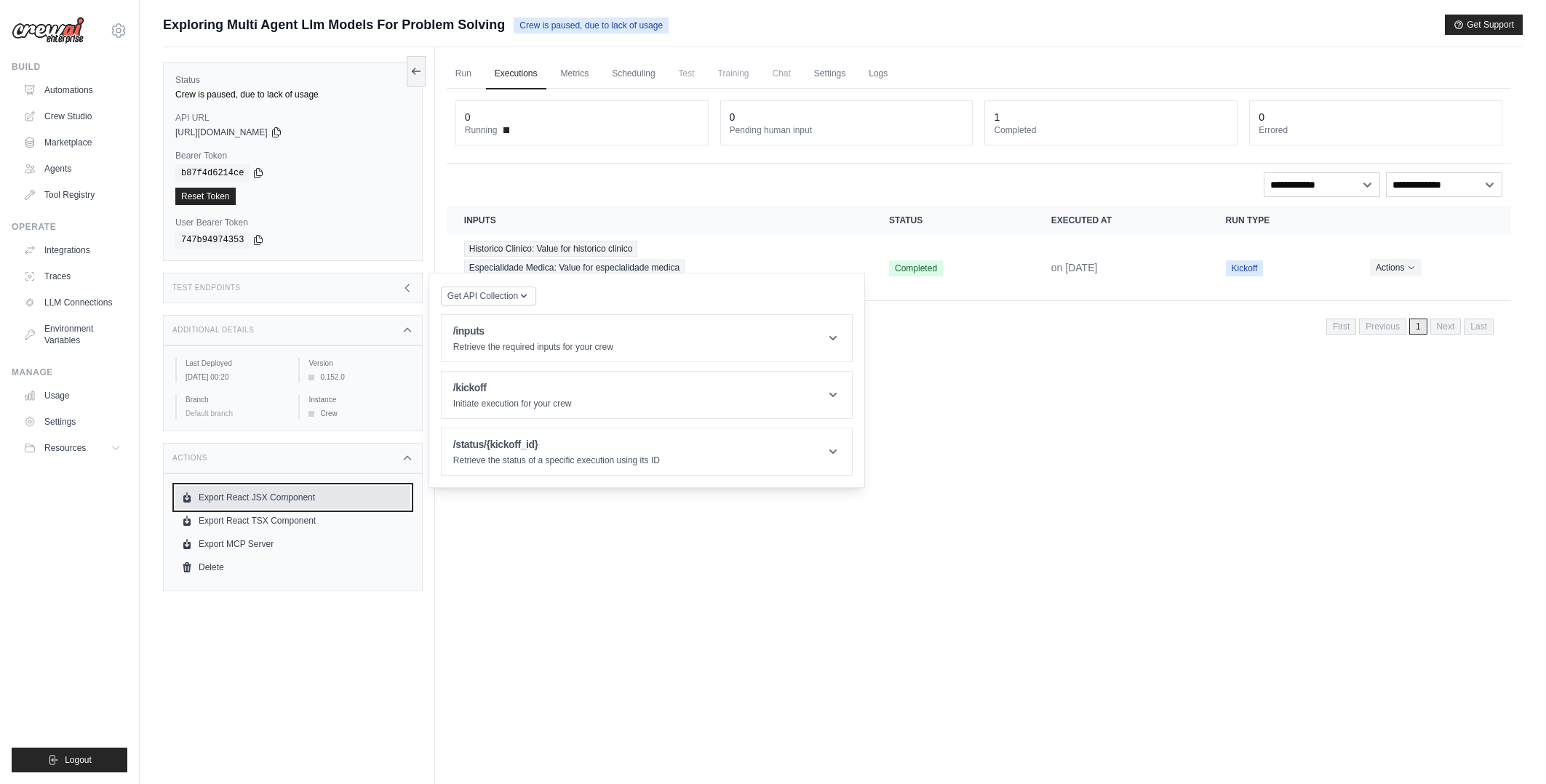
click at [271, 498] on link "Export React JSX Component" at bounding box center [293, 498] width 235 height 24
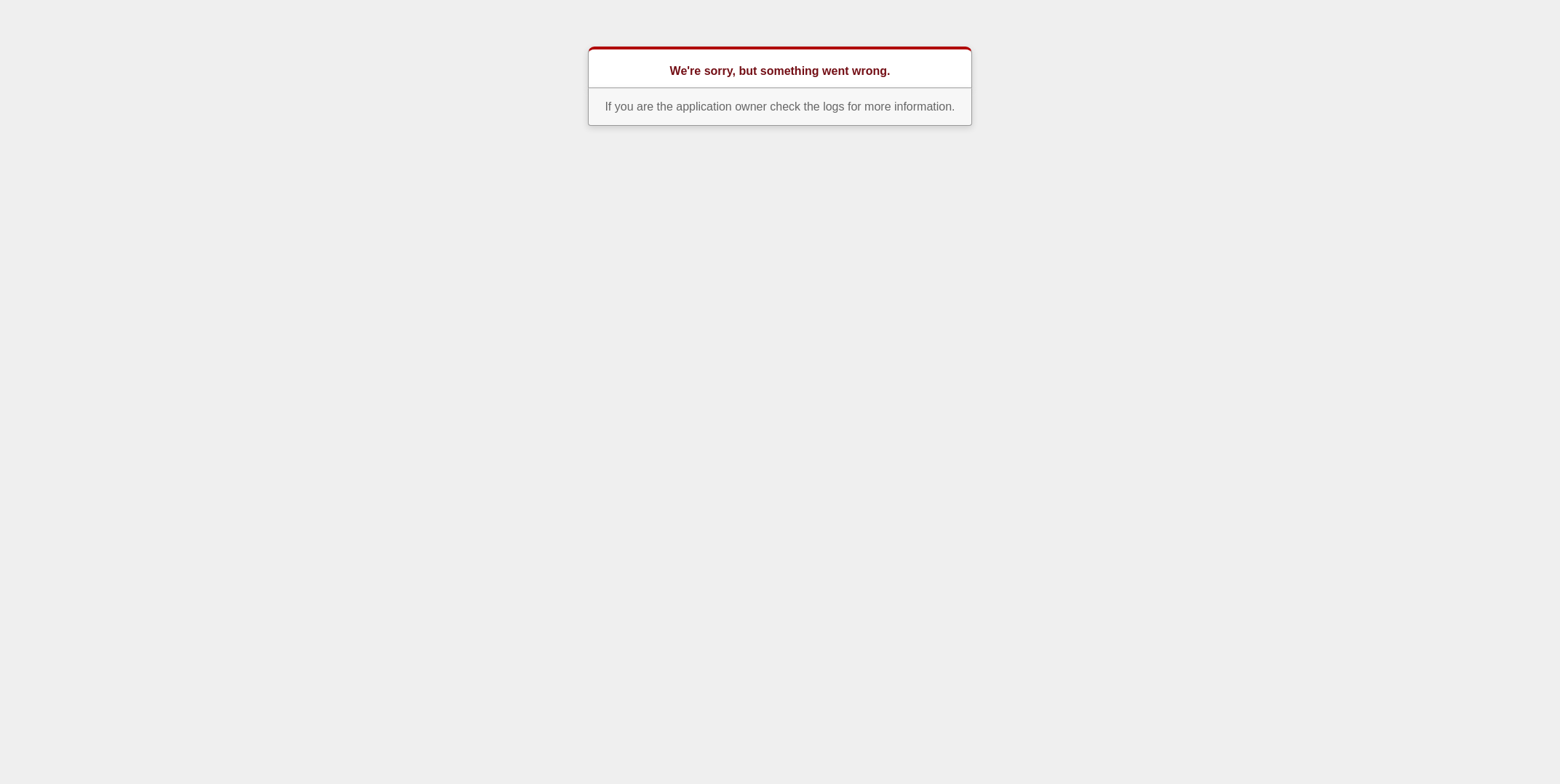
drag, startPoint x: 721, startPoint y: 95, endPoint x: 587, endPoint y: 68, distance: 136.7
click at [705, 95] on p "If you are the application owner check the logs for more information." at bounding box center [780, 107] width 384 height 38
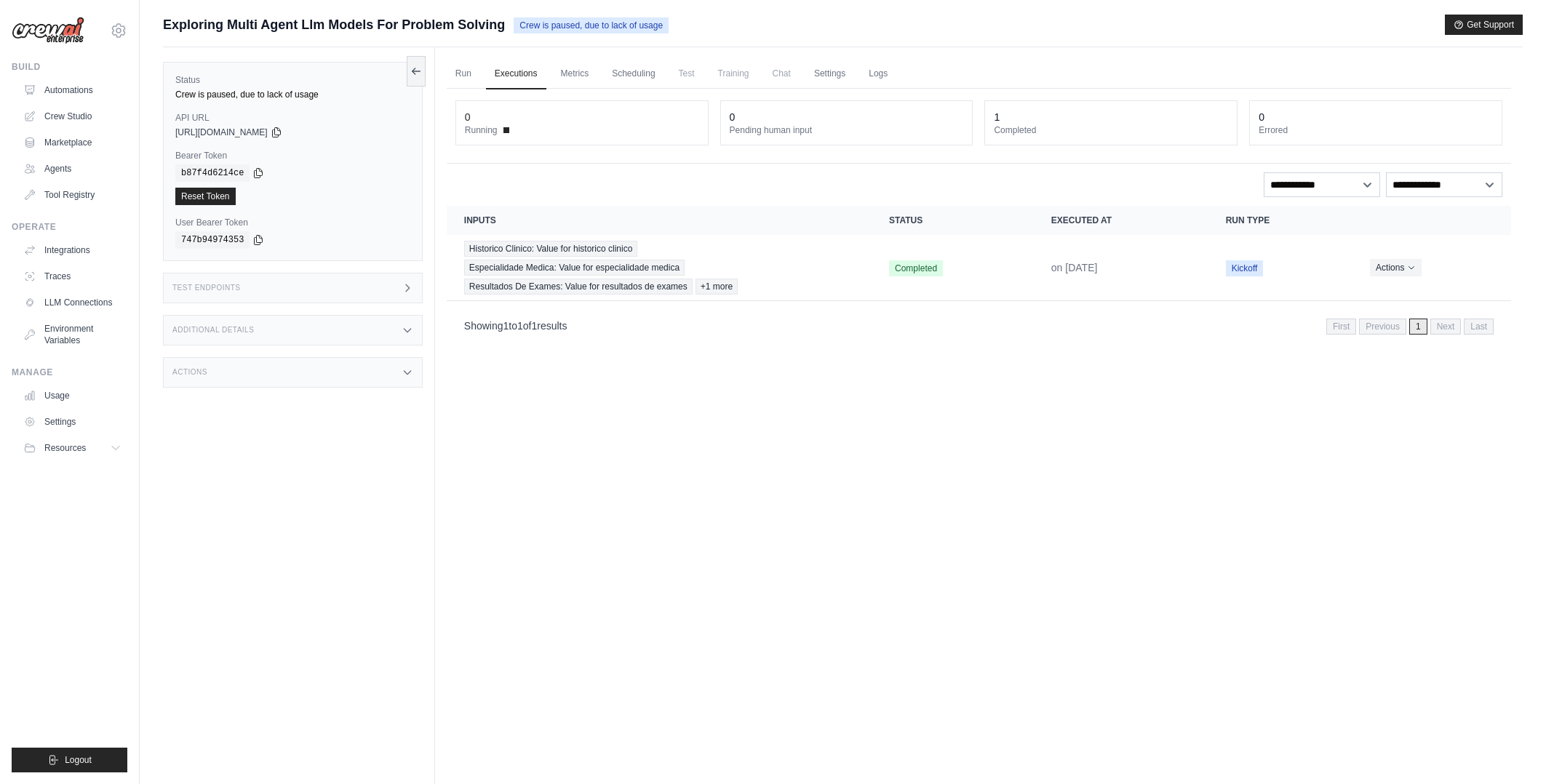
click at [819, 392] on div "Run Executions Metrics Scheduling Test Training Chat Settings Logs 0 Running 0 …" at bounding box center [979, 439] width 1088 height 784
click at [72, 252] on link "Integrations" at bounding box center [74, 250] width 110 height 24
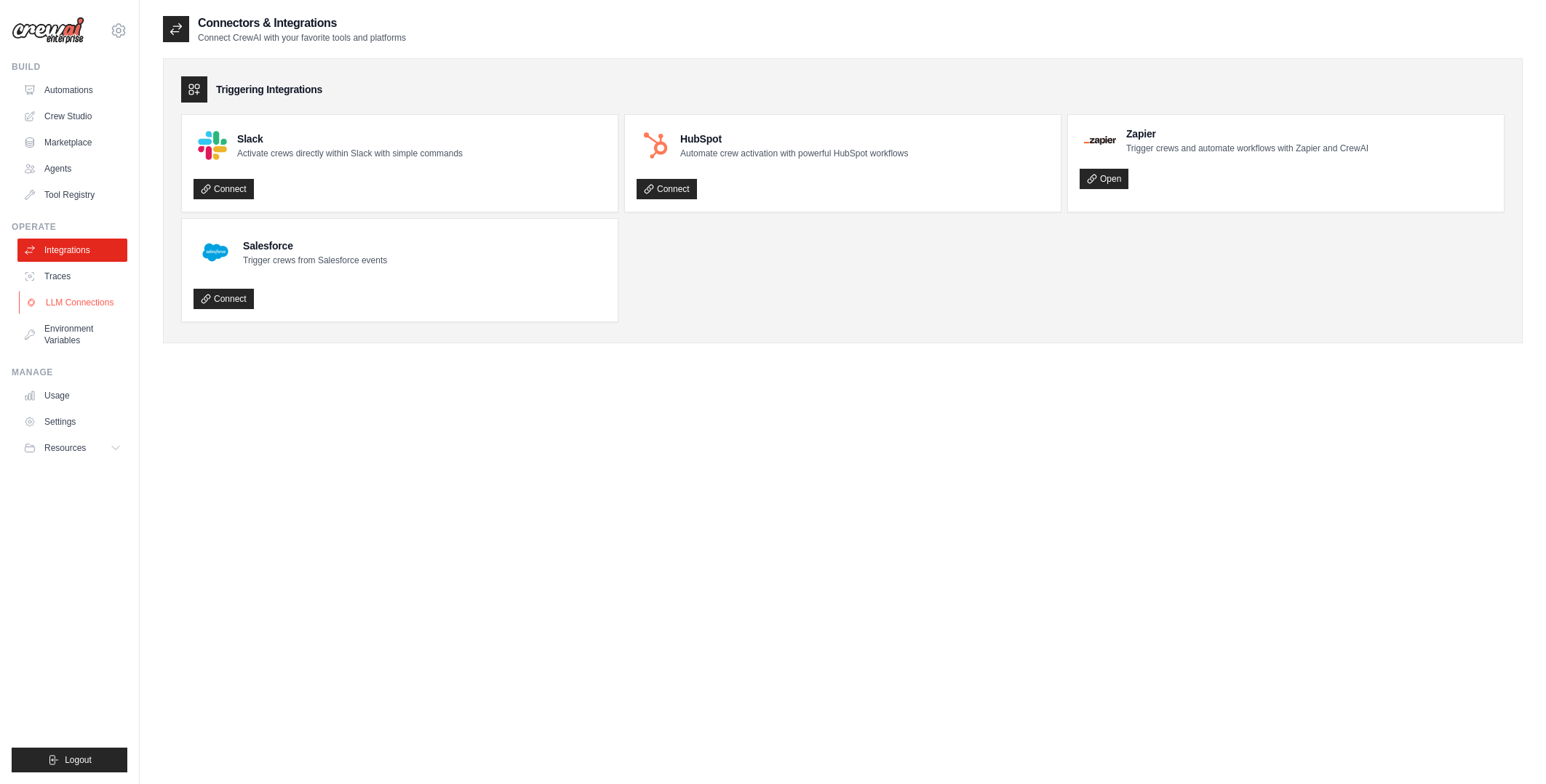
click at [88, 304] on link "LLM Connections" at bounding box center [74, 303] width 110 height 24
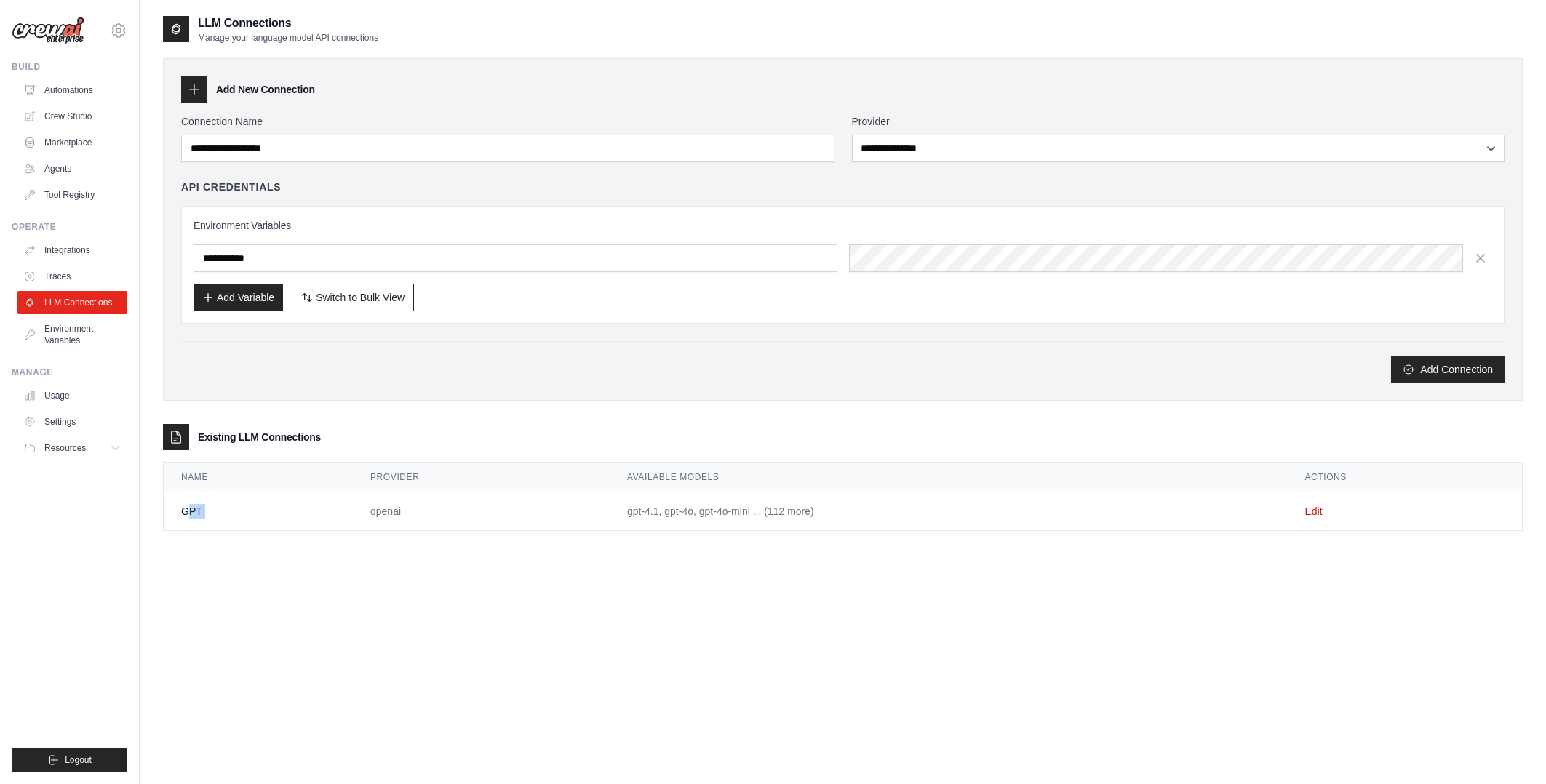
drag, startPoint x: 186, startPoint y: 519, endPoint x: 448, endPoint y: 527, distance: 262.1
click at [373, 528] on tr "GPT openai gpt-4.1, gpt-4o, gpt-4o-mini ... (112 more) Edit" at bounding box center [843, 511] width 1359 height 39
drag, startPoint x: 845, startPoint y: 517, endPoint x: 543, endPoint y: 502, distance: 302.4
click at [543, 502] on tr "GPT openai gpt-4.1, gpt-4o, gpt-4o-mini ... (112 more) Edit" at bounding box center [843, 511] width 1359 height 39
click at [699, 550] on div "**********" at bounding box center [843, 284] width 1360 height 539
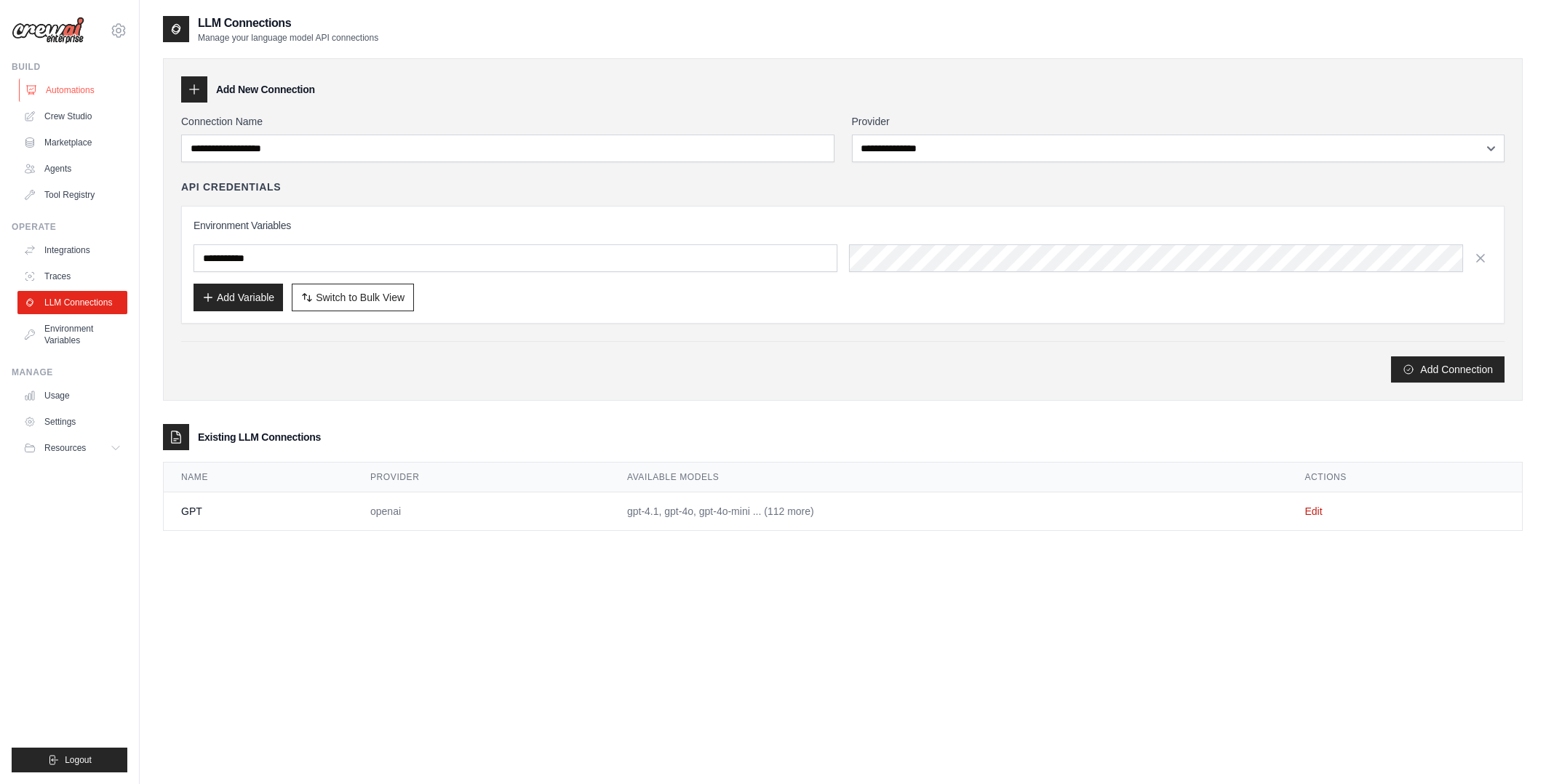
click at [70, 83] on link "Automations" at bounding box center [74, 90] width 110 height 24
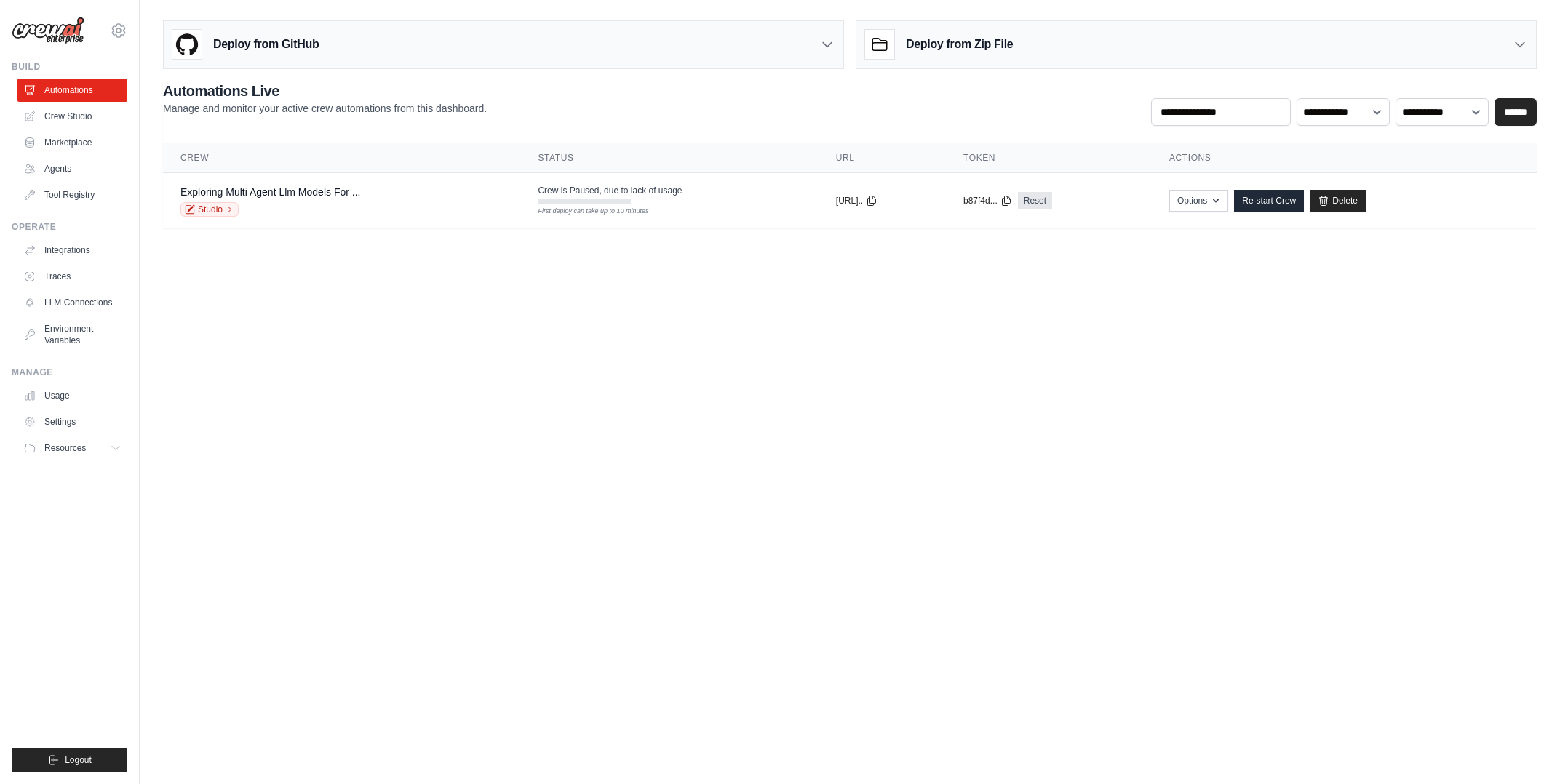
drag, startPoint x: 565, startPoint y: 337, endPoint x: 566, endPoint y: 326, distance: 11.0
click at [566, 337] on body "oliveirarodriguesvictor0@gmail.com Settings Build Automations Crew Studio Resou…" at bounding box center [780, 392] width 1560 height 784
click at [1304, 212] on link "Re-start Crew" at bounding box center [1268, 201] width 70 height 22
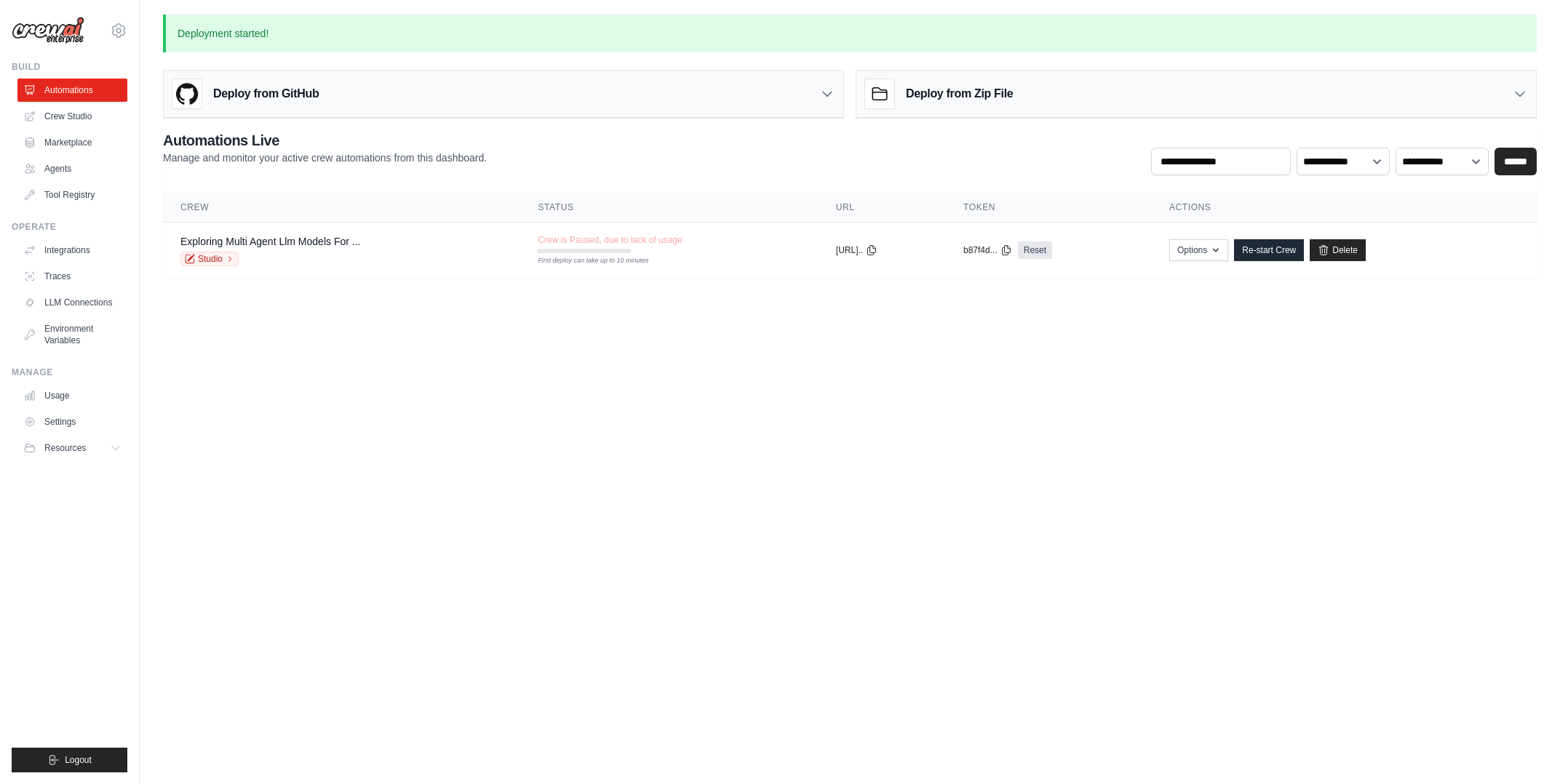
click at [1270, 432] on body "oliveirarodriguesvictor0@gmail.com Settings Build Automations Crew Studio Resou…" at bounding box center [780, 392] width 1560 height 784
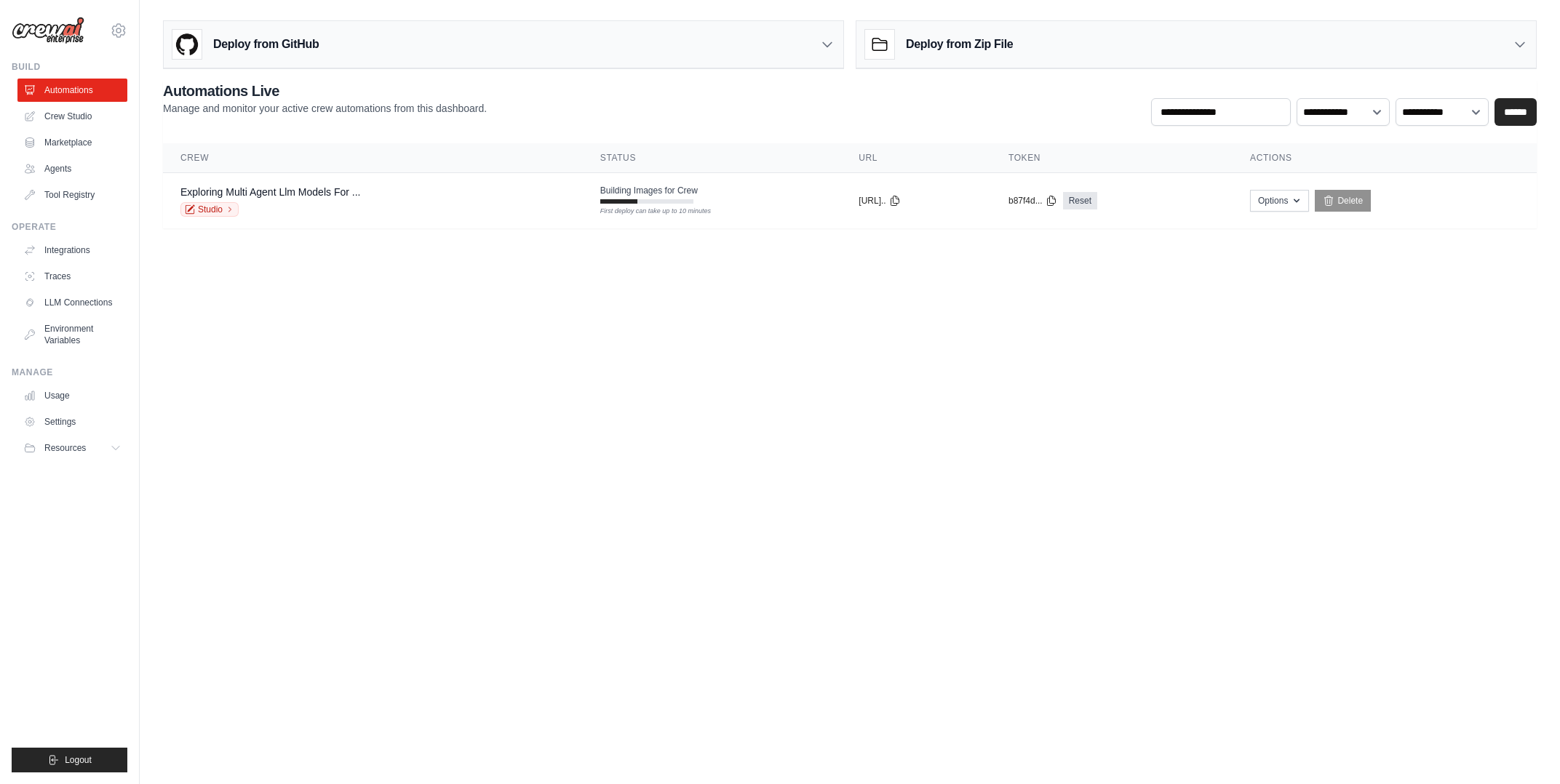
click at [743, 347] on body "[EMAIL_ADDRESS][DOMAIN_NAME] Settings Build Automations Crew Studio Resources" at bounding box center [780, 392] width 1560 height 784
click at [966, 360] on body "[EMAIL_ADDRESS][DOMAIN_NAME] Settings Build Automations Crew Studio Resources" at bounding box center [780, 392] width 1560 height 784
click at [887, 360] on body "[EMAIL_ADDRESS][DOMAIN_NAME] Settings Build Automations Crew Studio Resources" at bounding box center [780, 392] width 1560 height 784
click at [1293, 203] on button "Options" at bounding box center [1263, 201] width 59 height 22
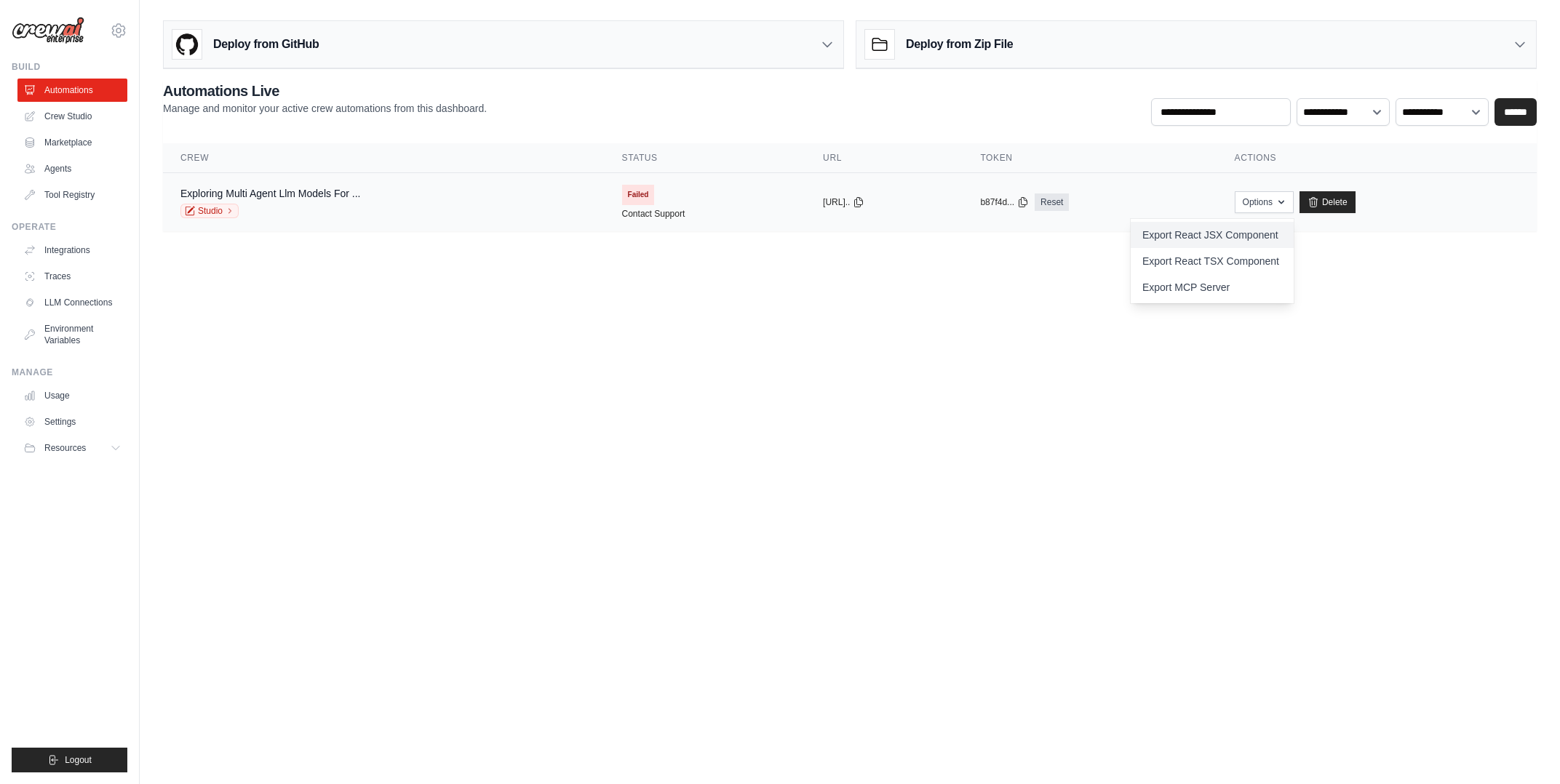
click at [1265, 235] on link "Export React JSX Component" at bounding box center [1211, 234] width 163 height 26
click at [83, 120] on link "Crew Studio" at bounding box center [74, 116] width 110 height 24
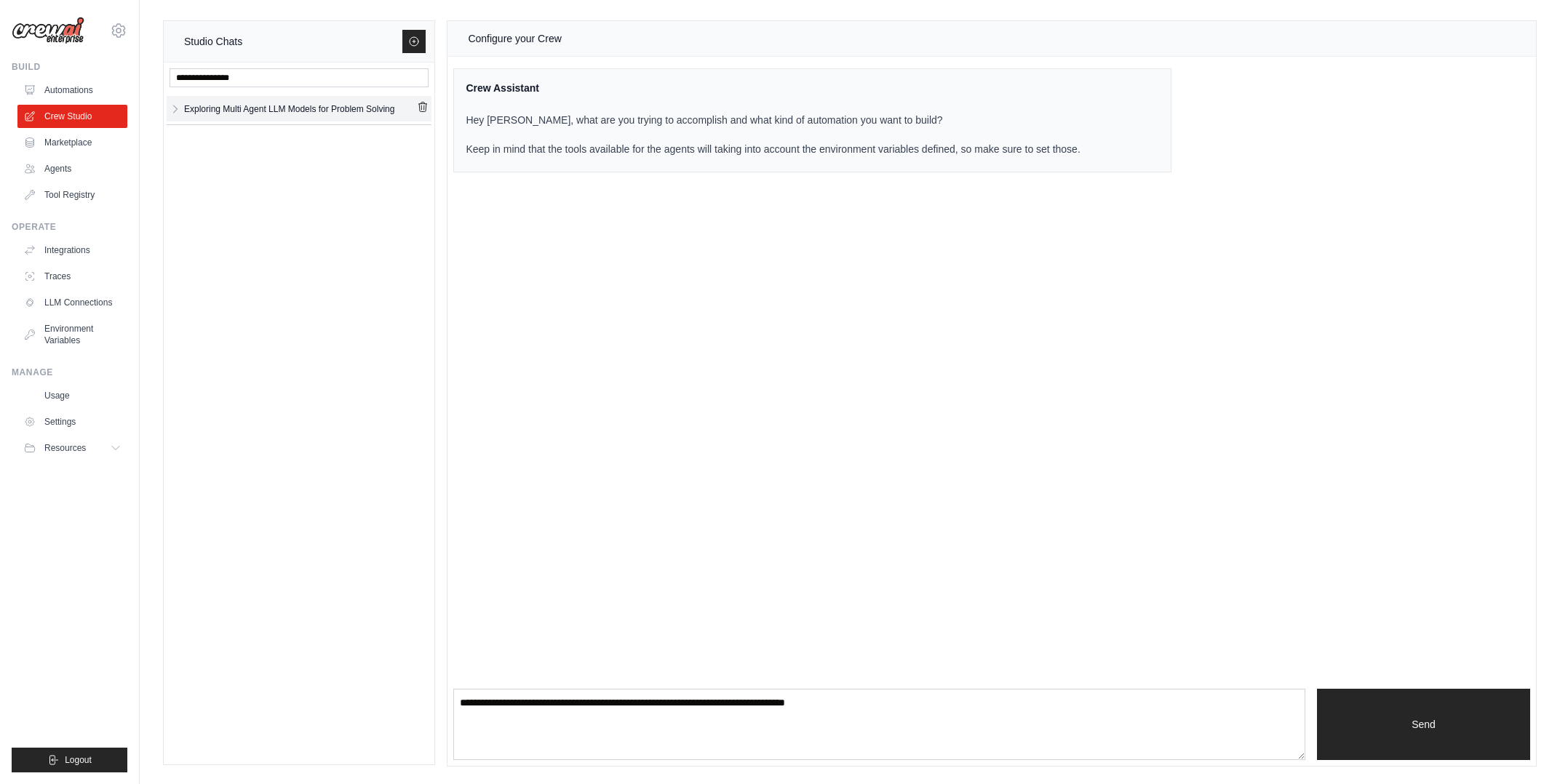
click at [280, 106] on div "Exploring Multi Agent LLM Models for Problem Solving" at bounding box center [289, 109] width 210 height 14
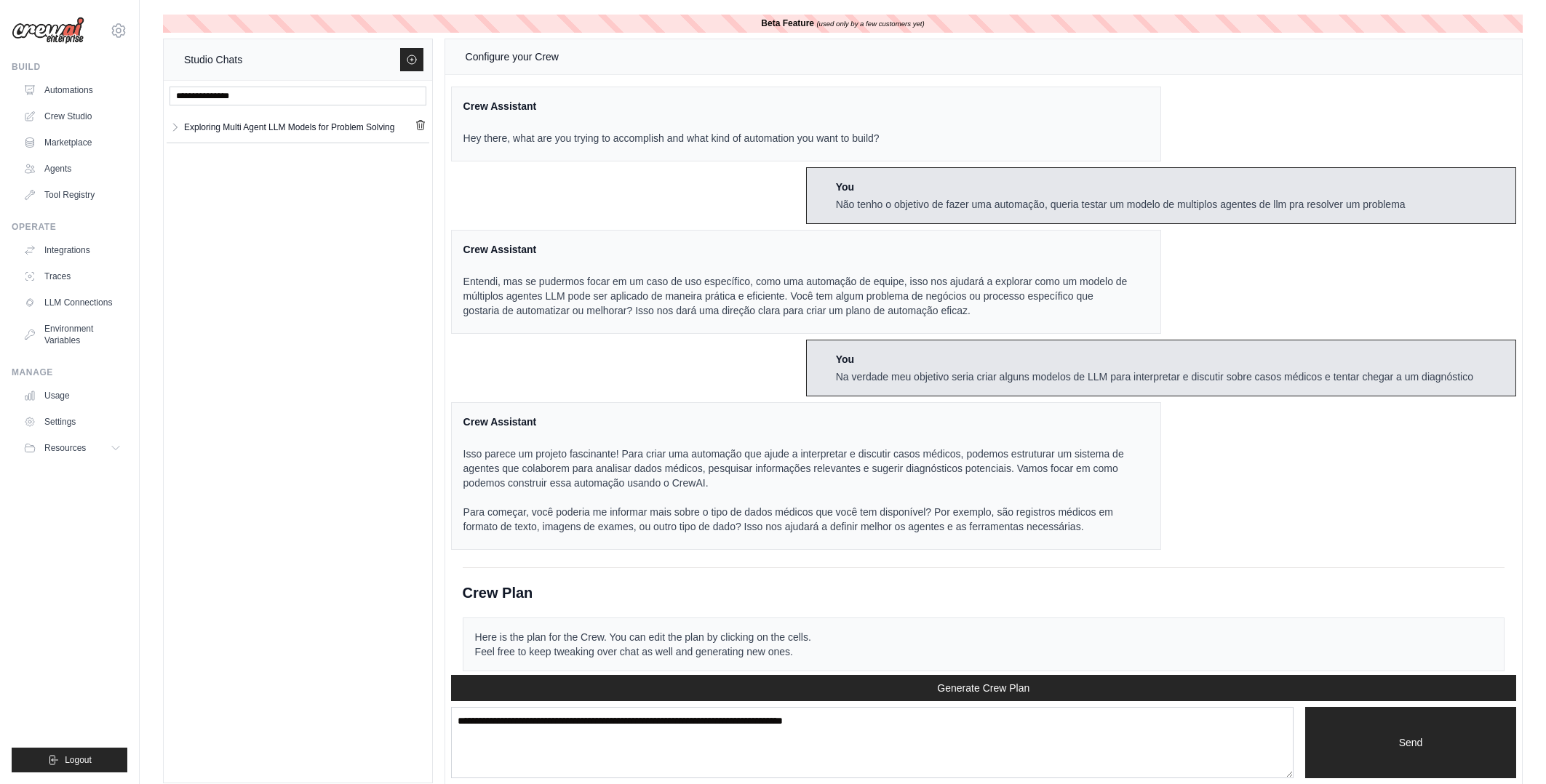
scroll to position [2064, 0]
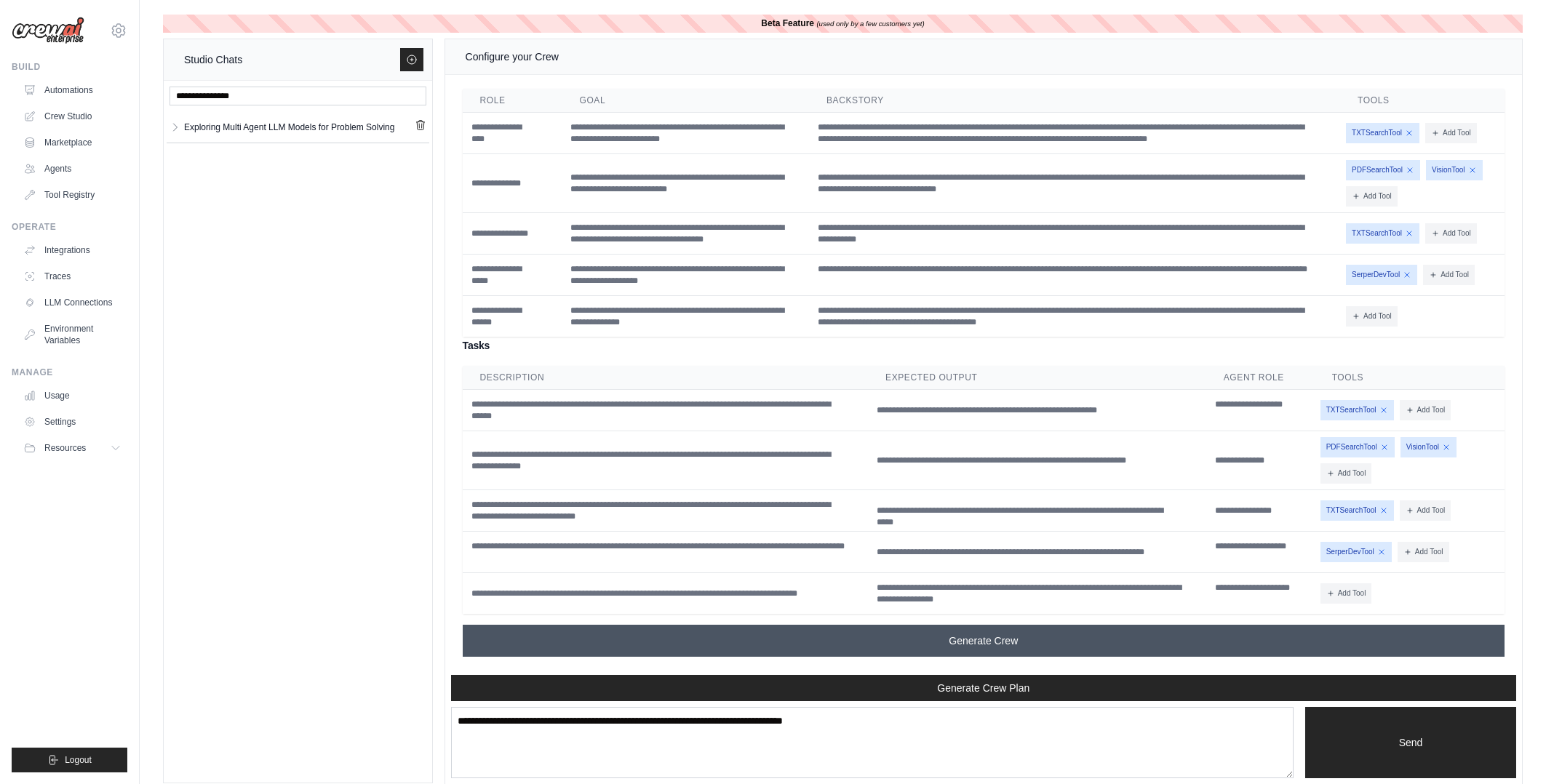
click at [823, 633] on button "Generate Crew" at bounding box center [983, 640] width 1042 height 32
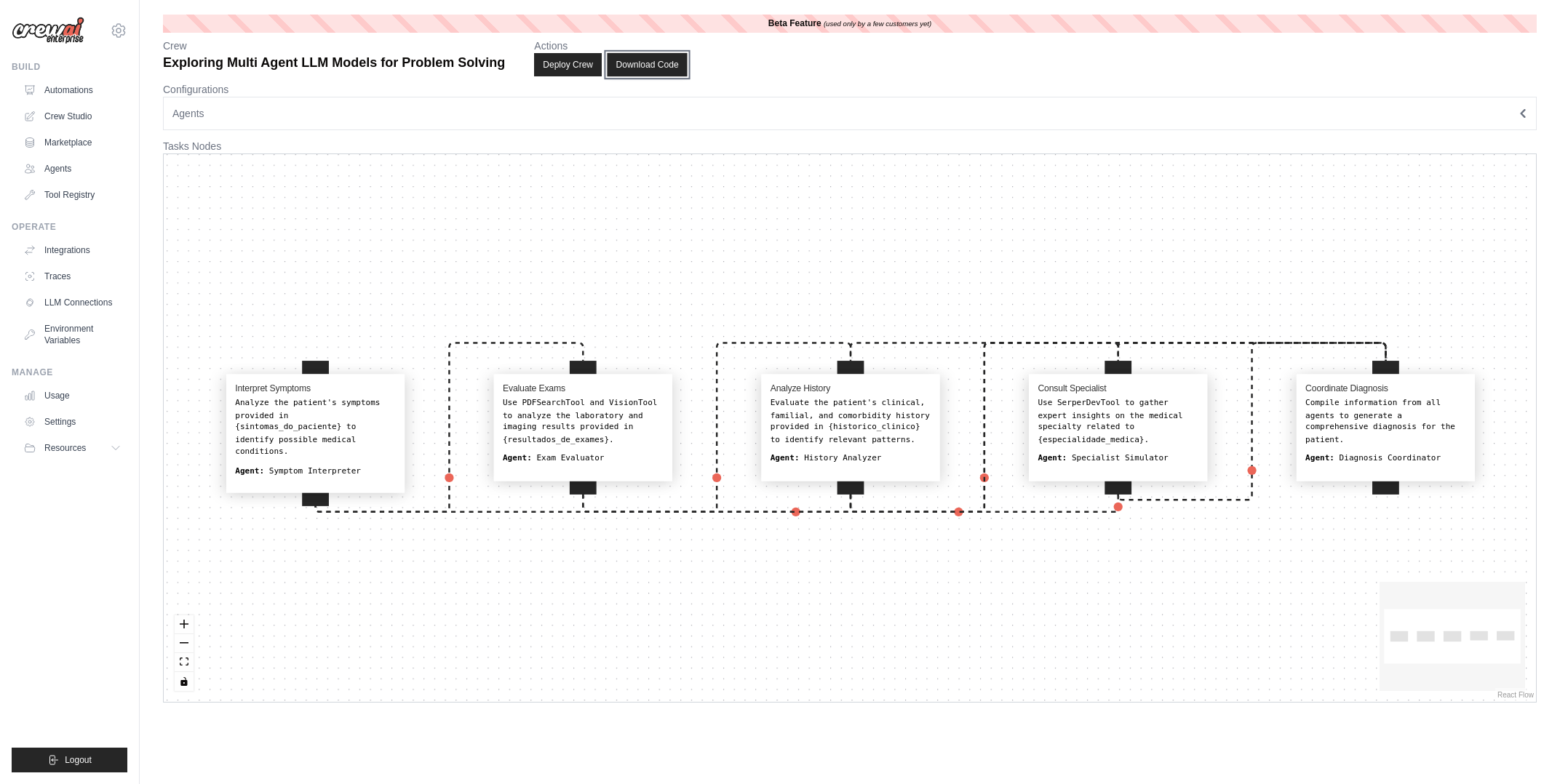
click at [638, 68] on button "Download Code" at bounding box center [647, 65] width 80 height 24
